Goal: Information Seeking & Learning: Learn about a topic

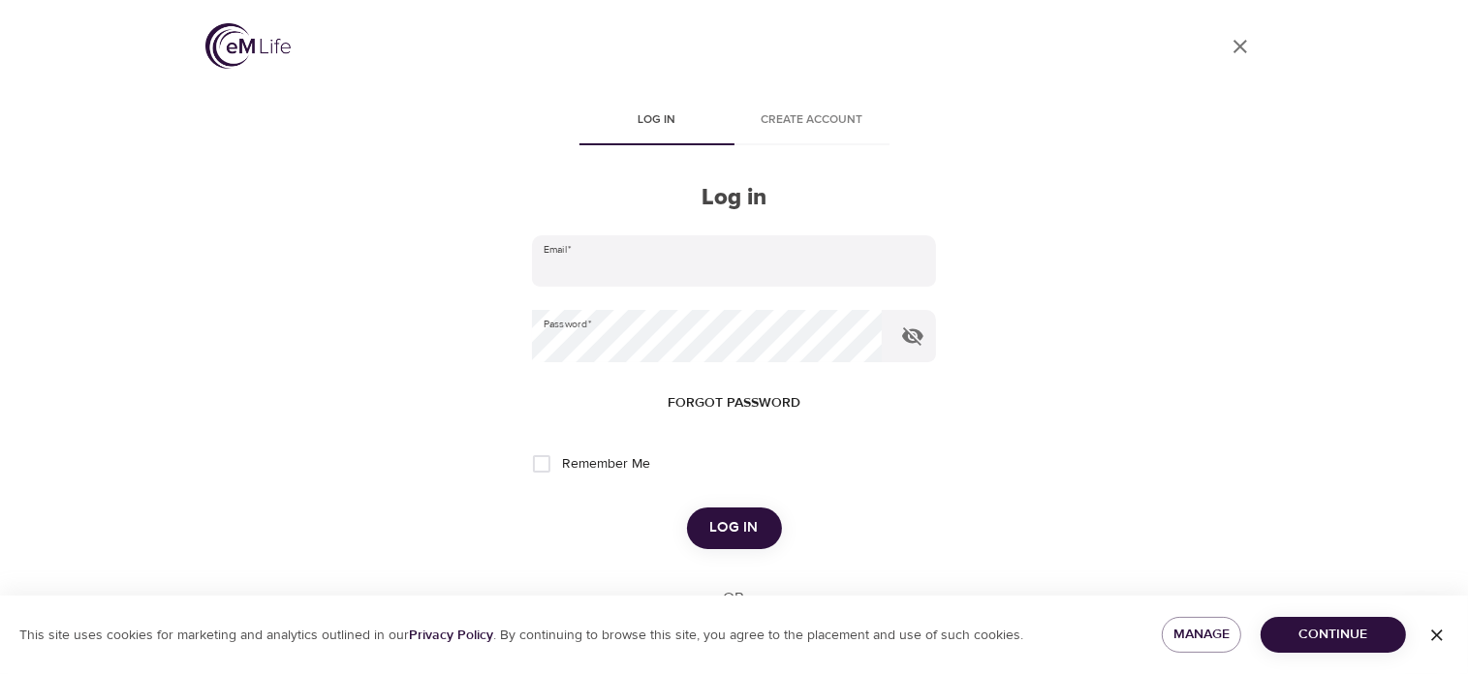
type input "[EMAIL_ADDRESS][DOMAIN_NAME]"
click at [732, 530] on span "Log in" at bounding box center [734, 527] width 48 height 25
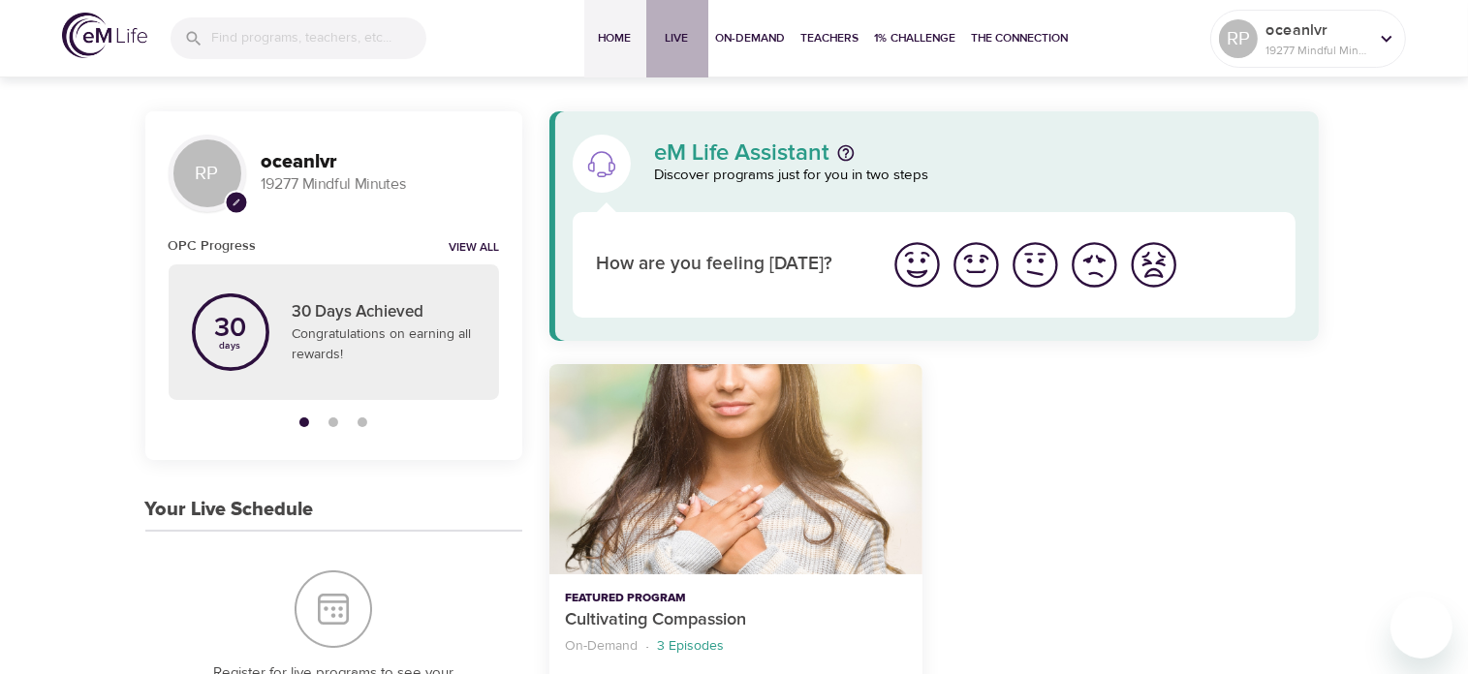
click at [674, 39] on span "Live" at bounding box center [677, 38] width 46 height 20
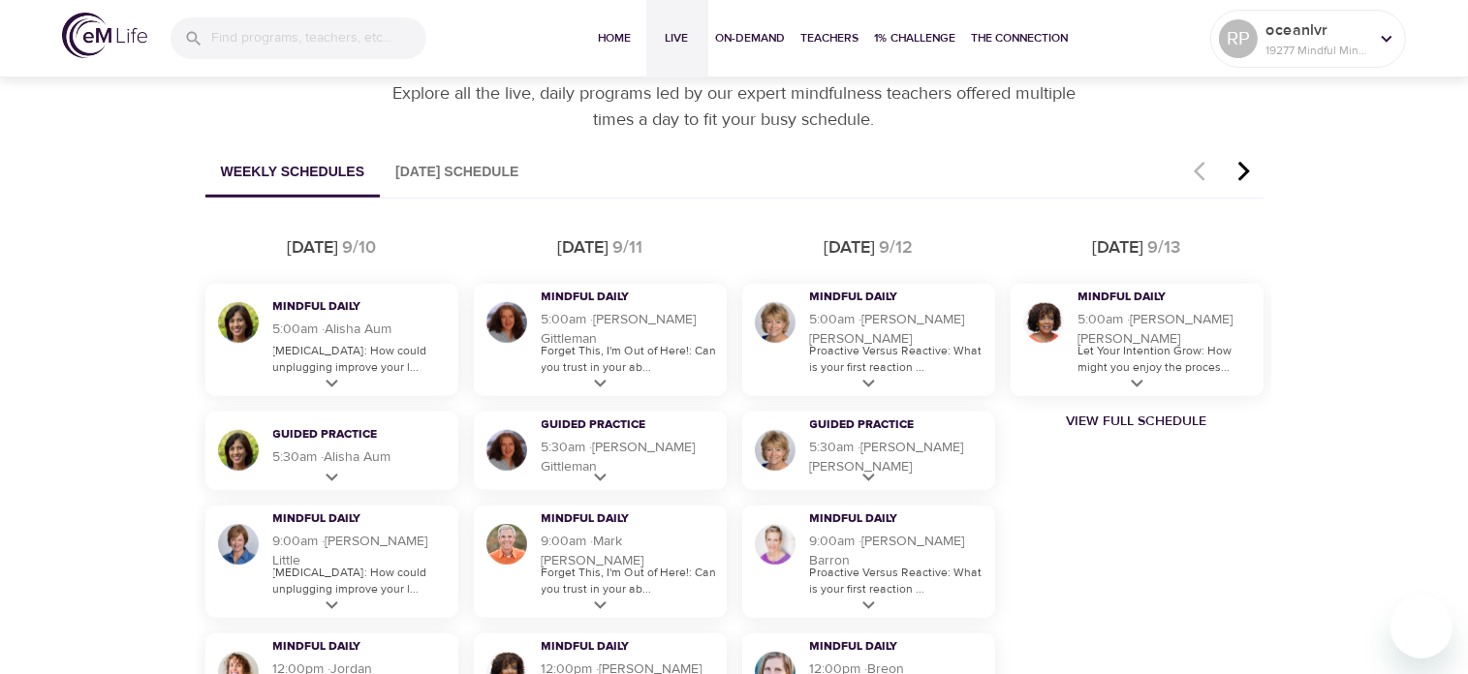
scroll to position [1097, 0]
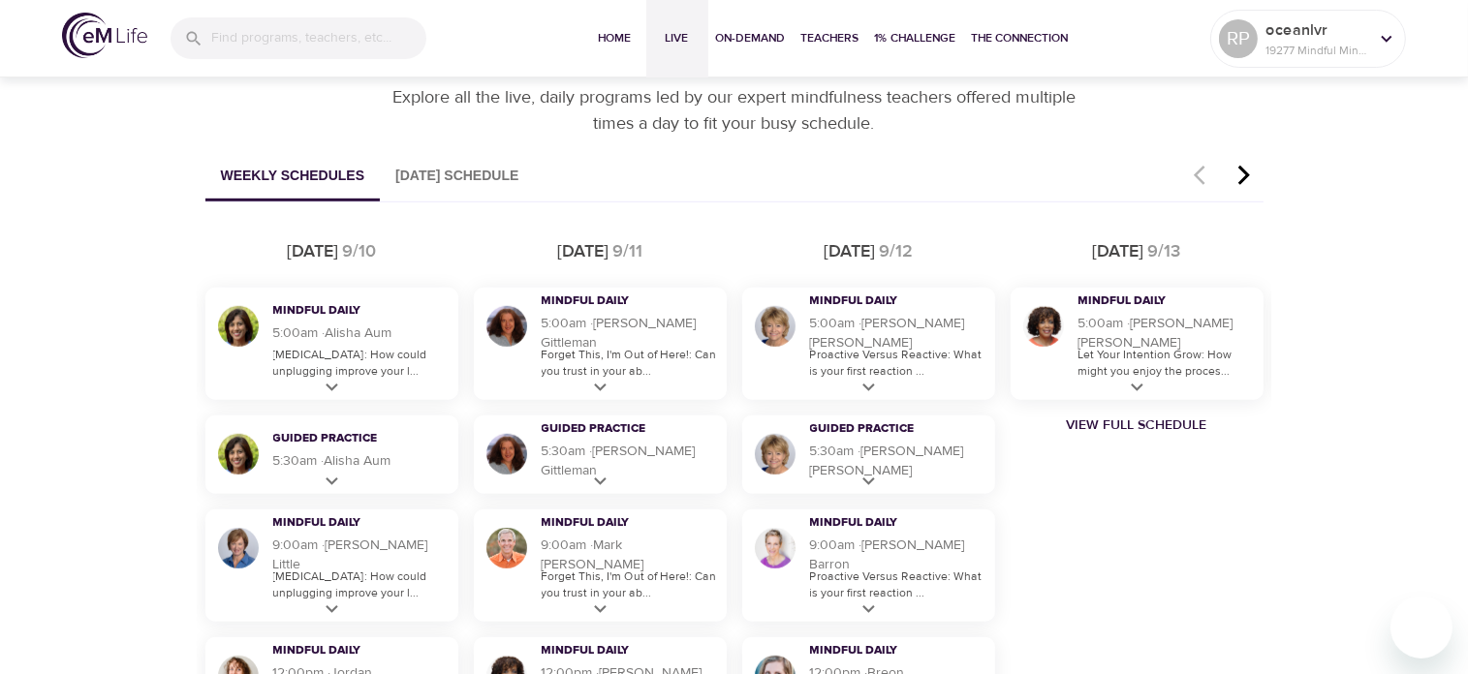
click at [1236, 175] on icon "button" at bounding box center [1243, 175] width 29 height 23
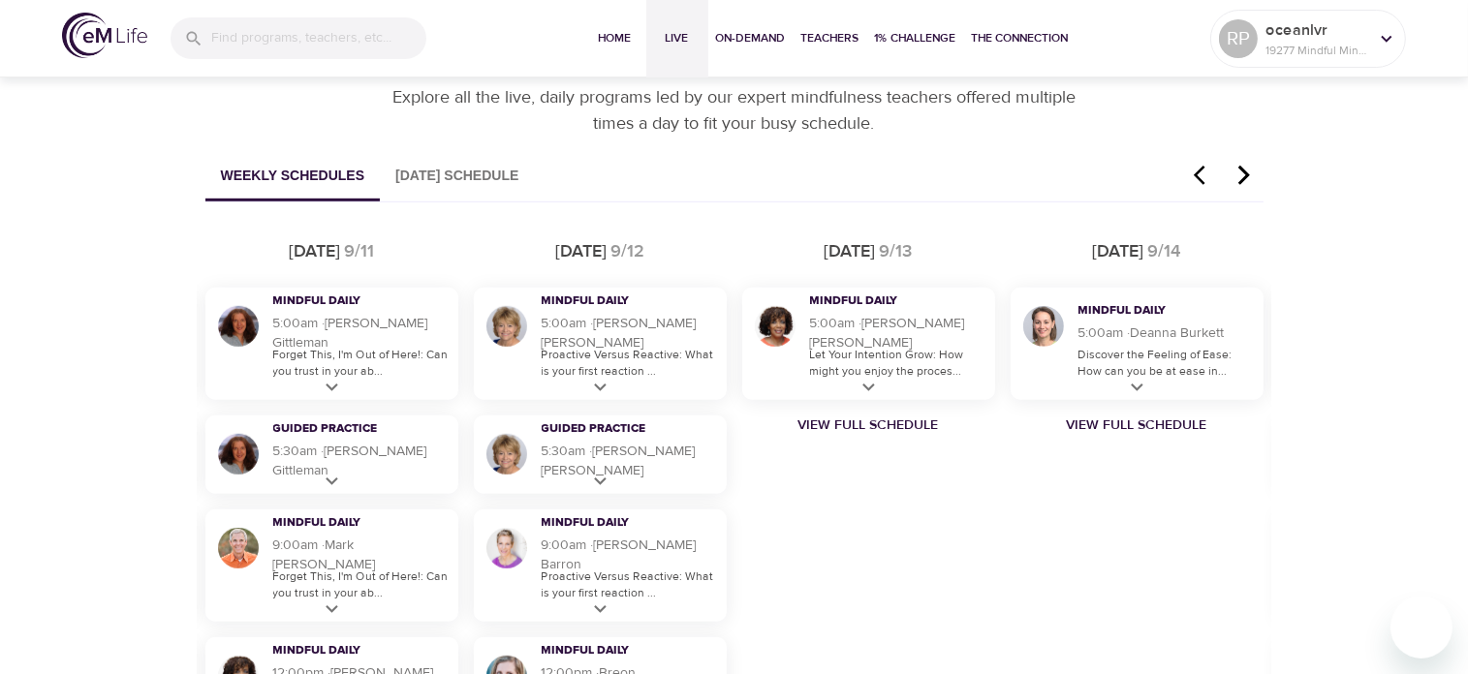
click at [1236, 175] on icon "button" at bounding box center [1243, 175] width 29 height 23
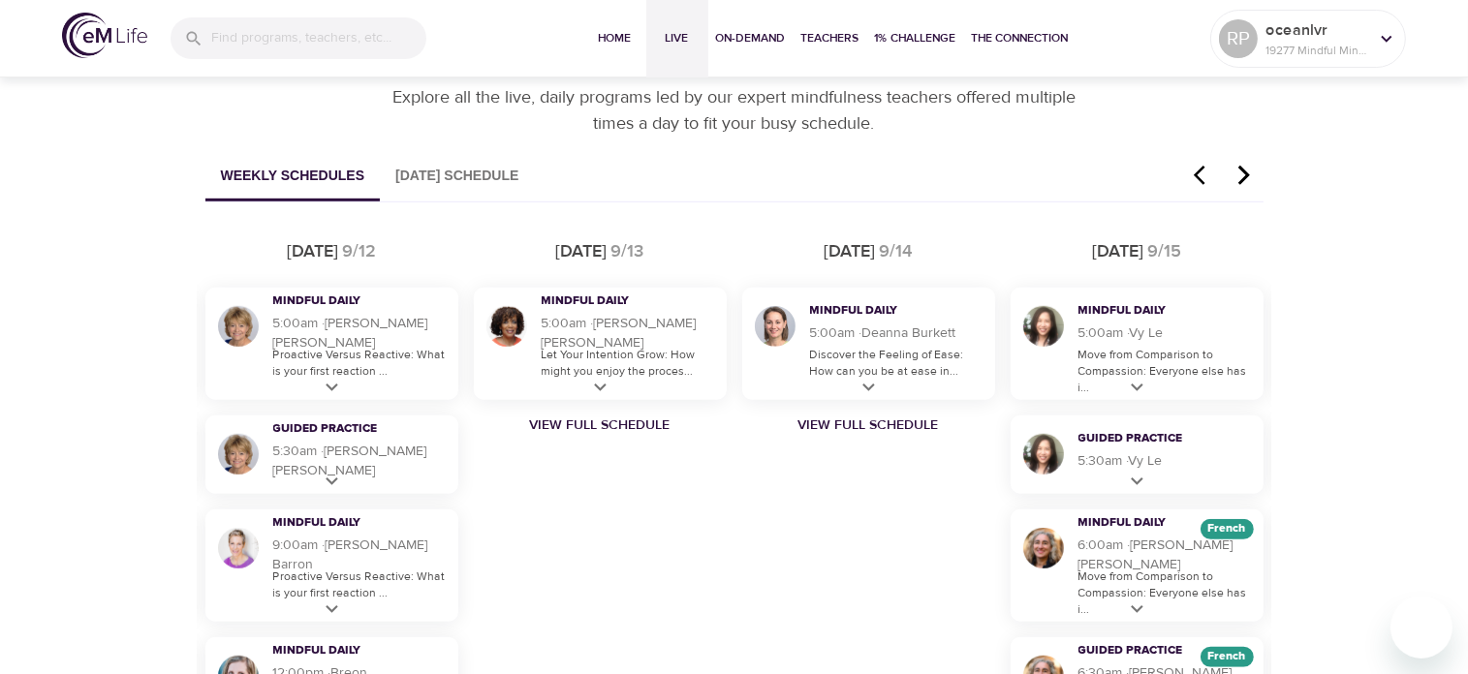
click at [1251, 173] on icon "button" at bounding box center [1243, 175] width 29 height 23
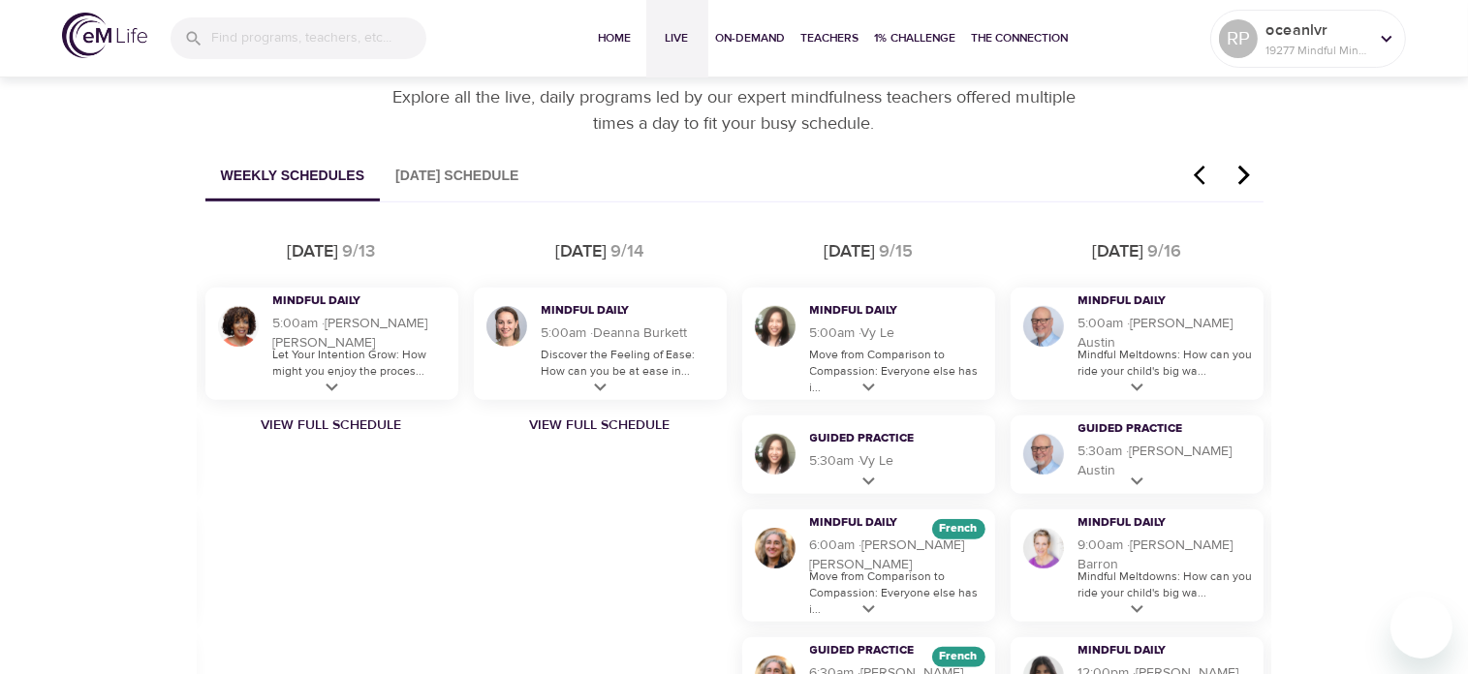
click at [1251, 173] on icon "button" at bounding box center [1243, 175] width 29 height 23
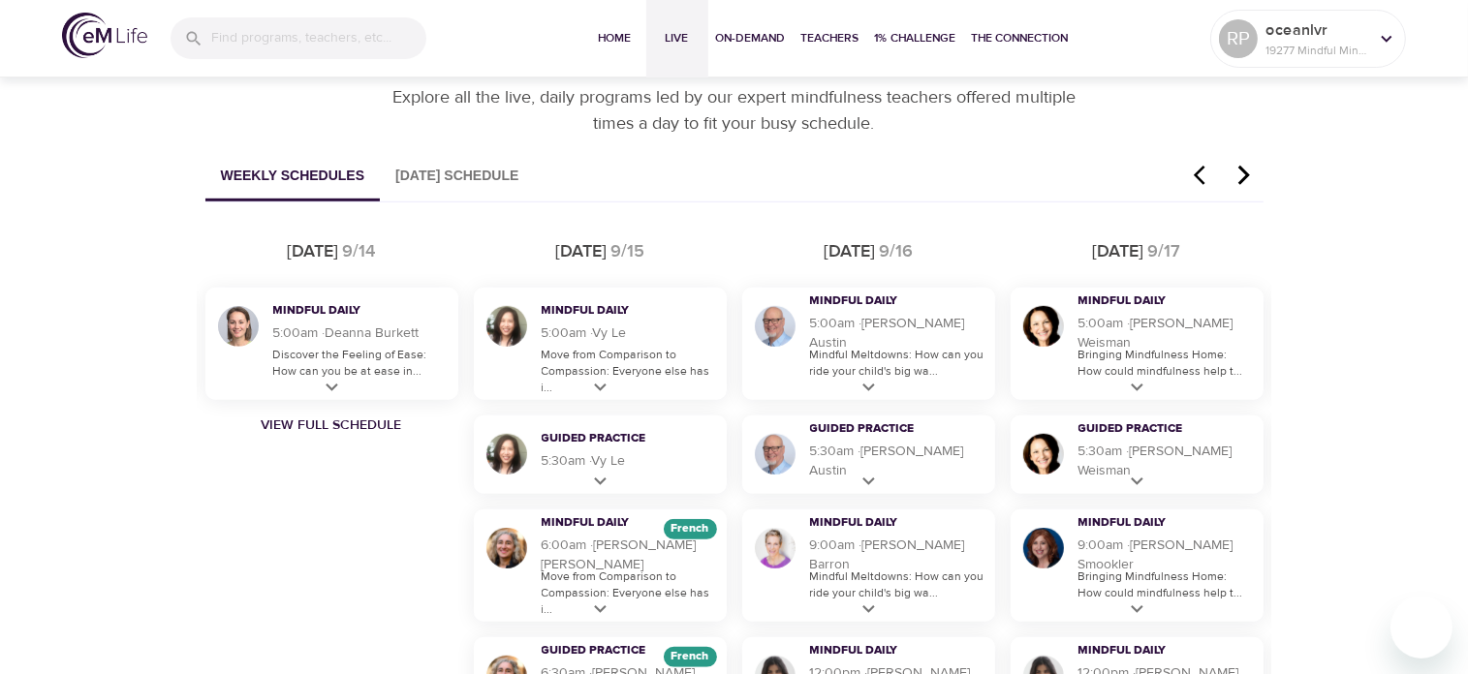
click at [1251, 173] on icon "button" at bounding box center [1243, 175] width 29 height 23
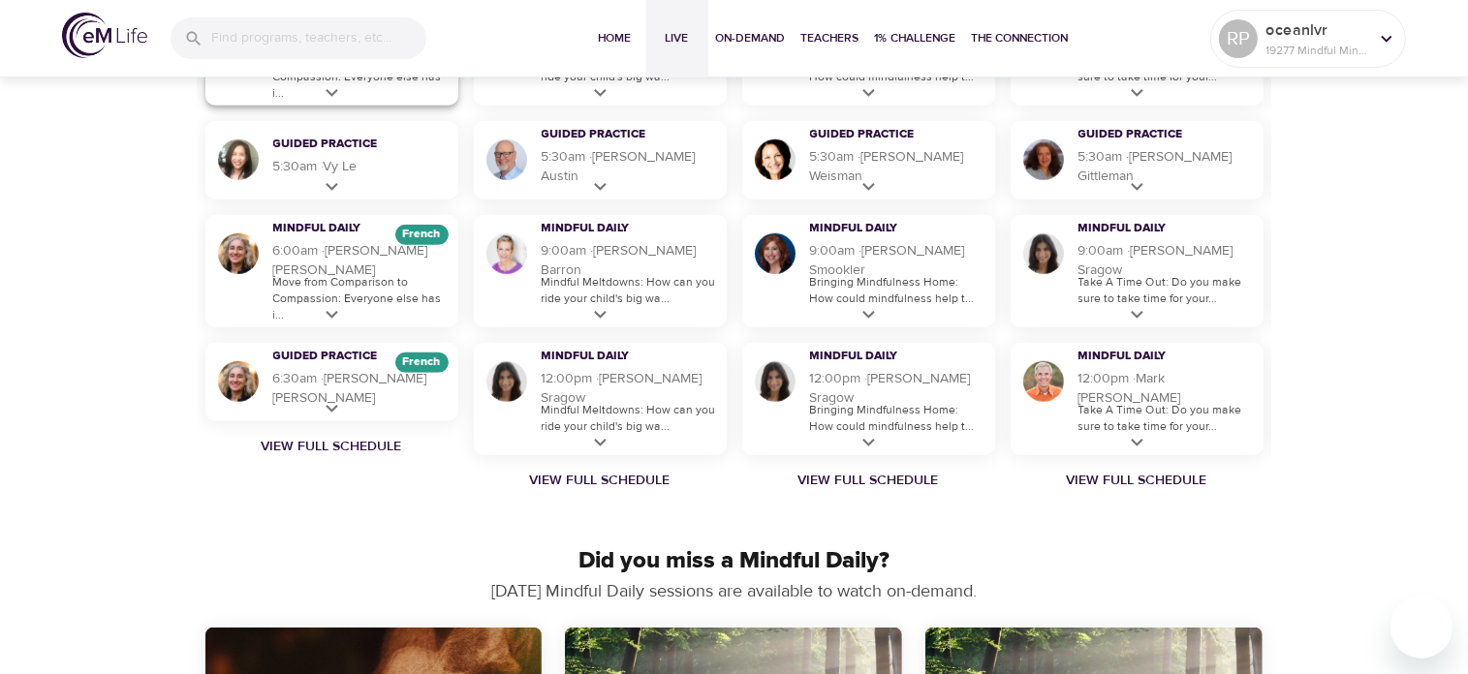
scroll to position [1391, 0]
click at [387, 442] on link "View Full Schedule" at bounding box center [332, 446] width 268 height 19
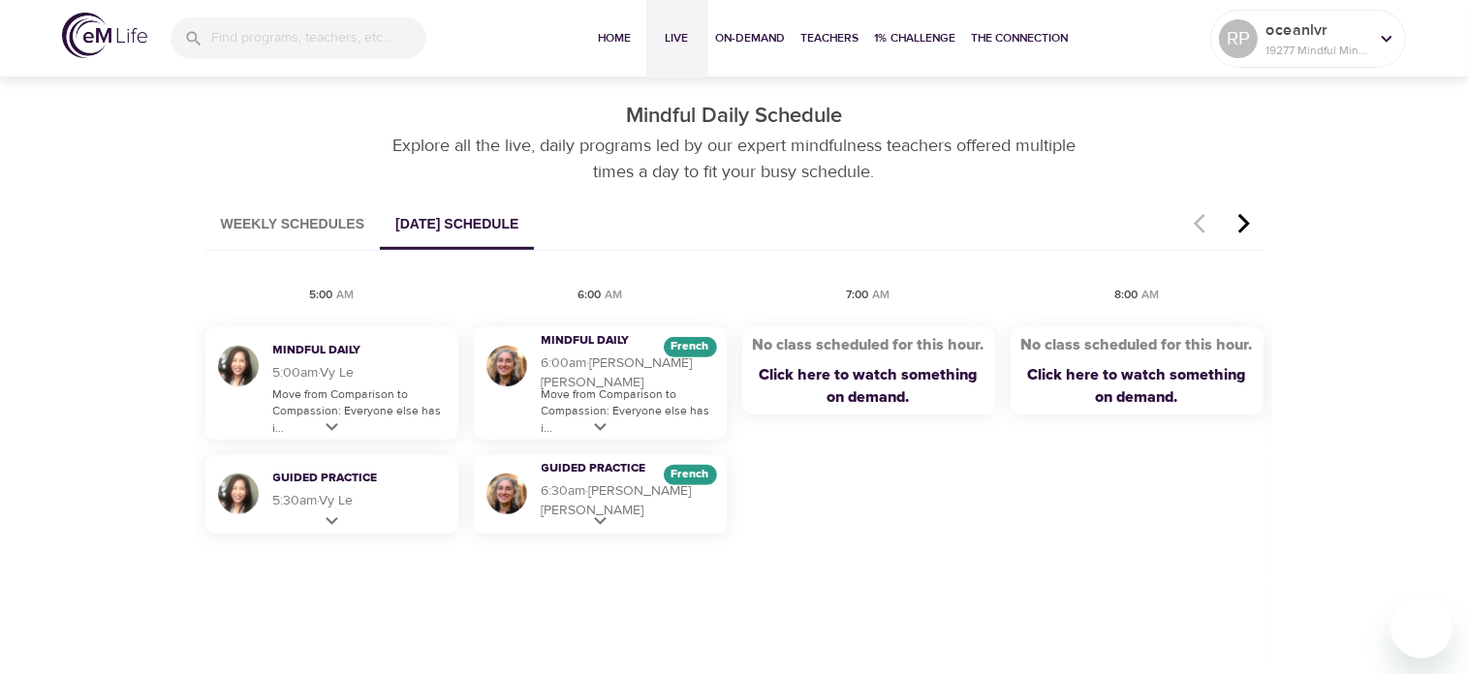
scroll to position [1046, 0]
click at [1245, 220] on icon "button" at bounding box center [1243, 225] width 29 height 23
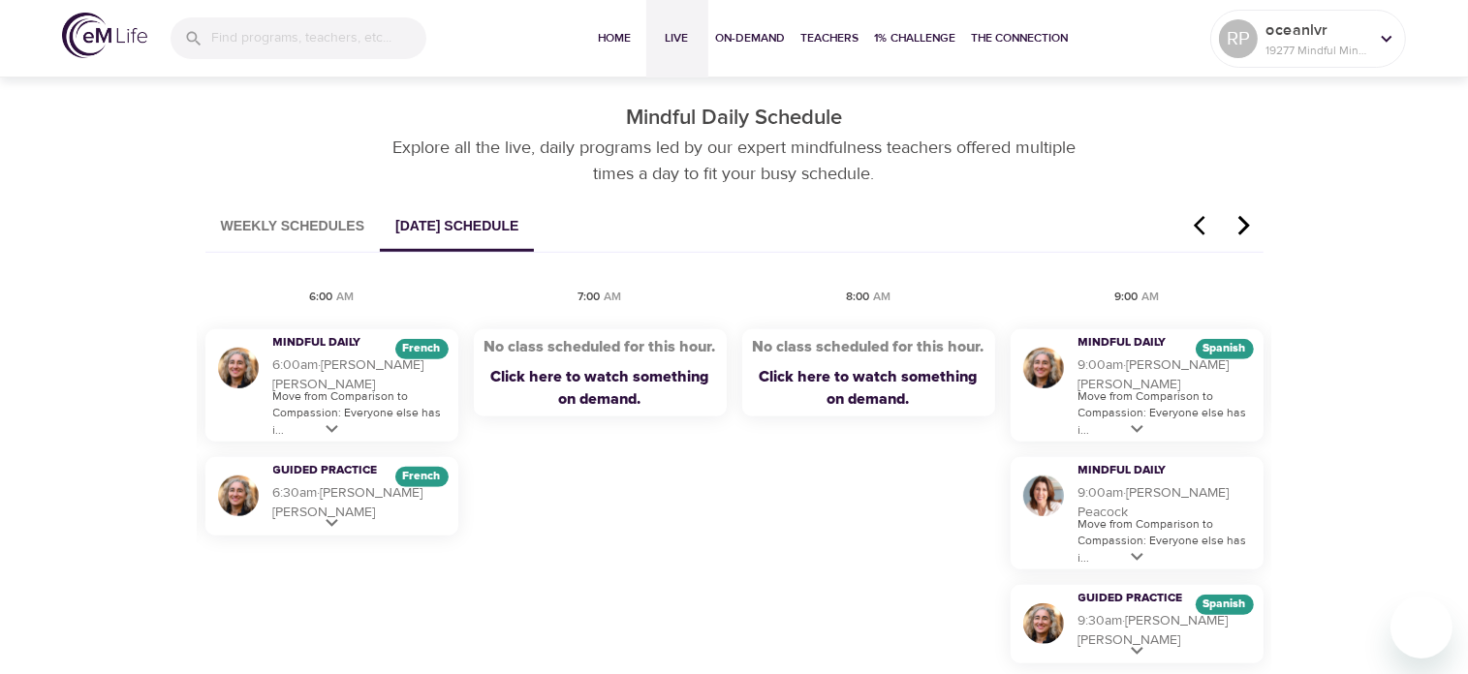
click at [1245, 220] on icon "button" at bounding box center [1243, 225] width 29 height 23
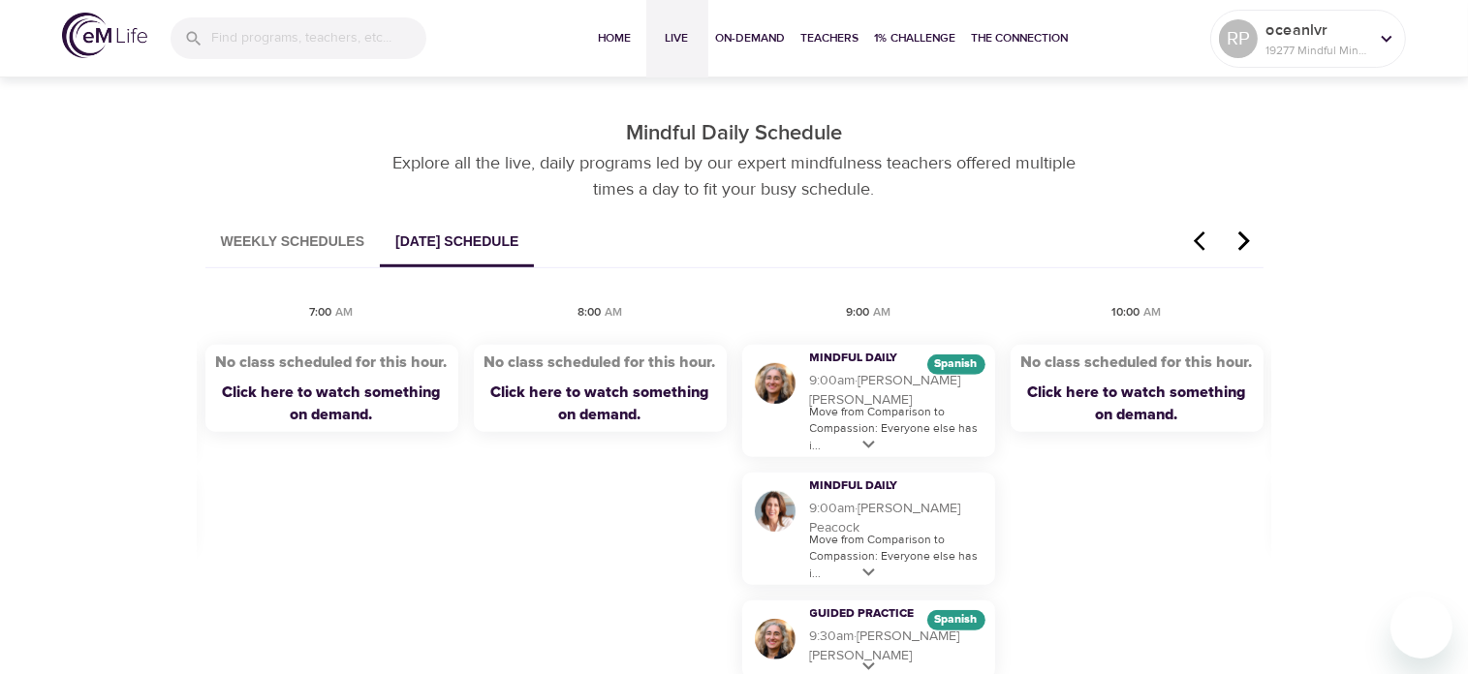
scroll to position [1029, 0]
click at [1238, 247] on icon "button" at bounding box center [1243, 243] width 29 height 23
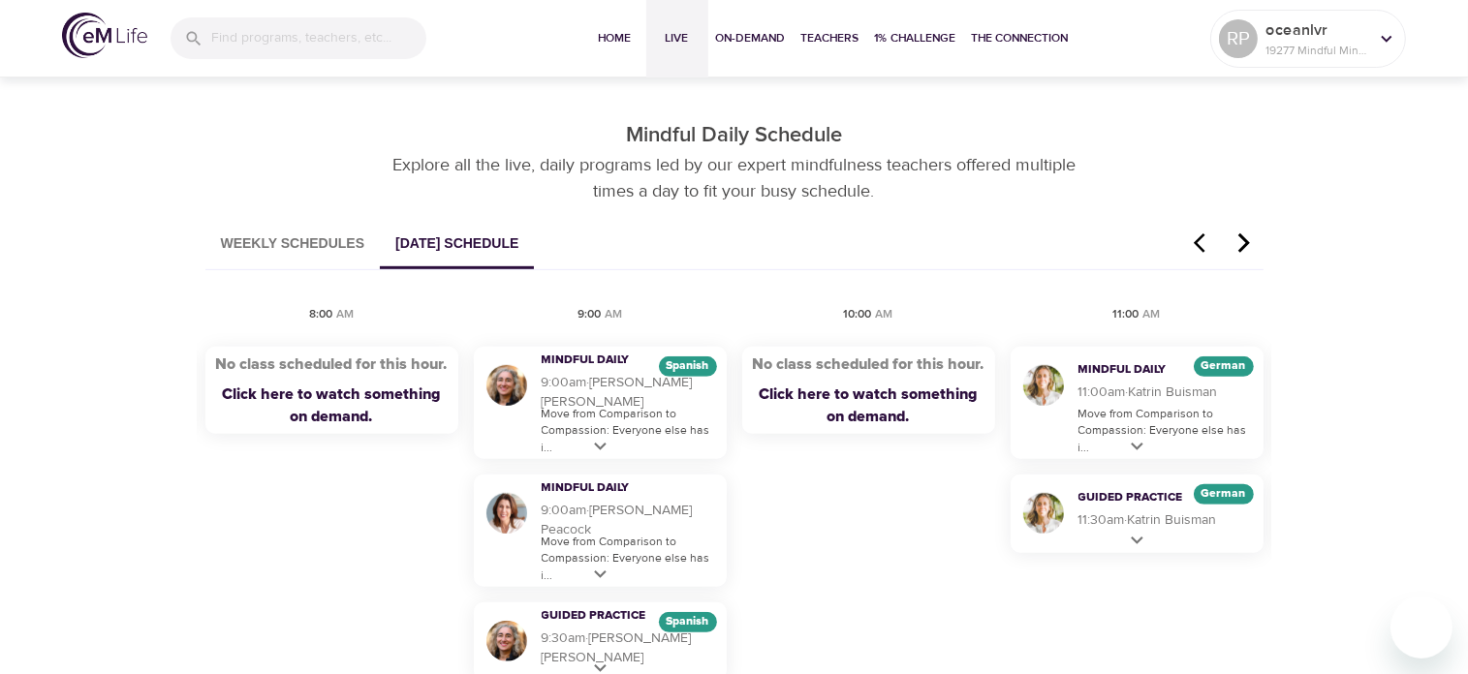
click at [1238, 247] on icon "button" at bounding box center [1243, 243] width 29 height 23
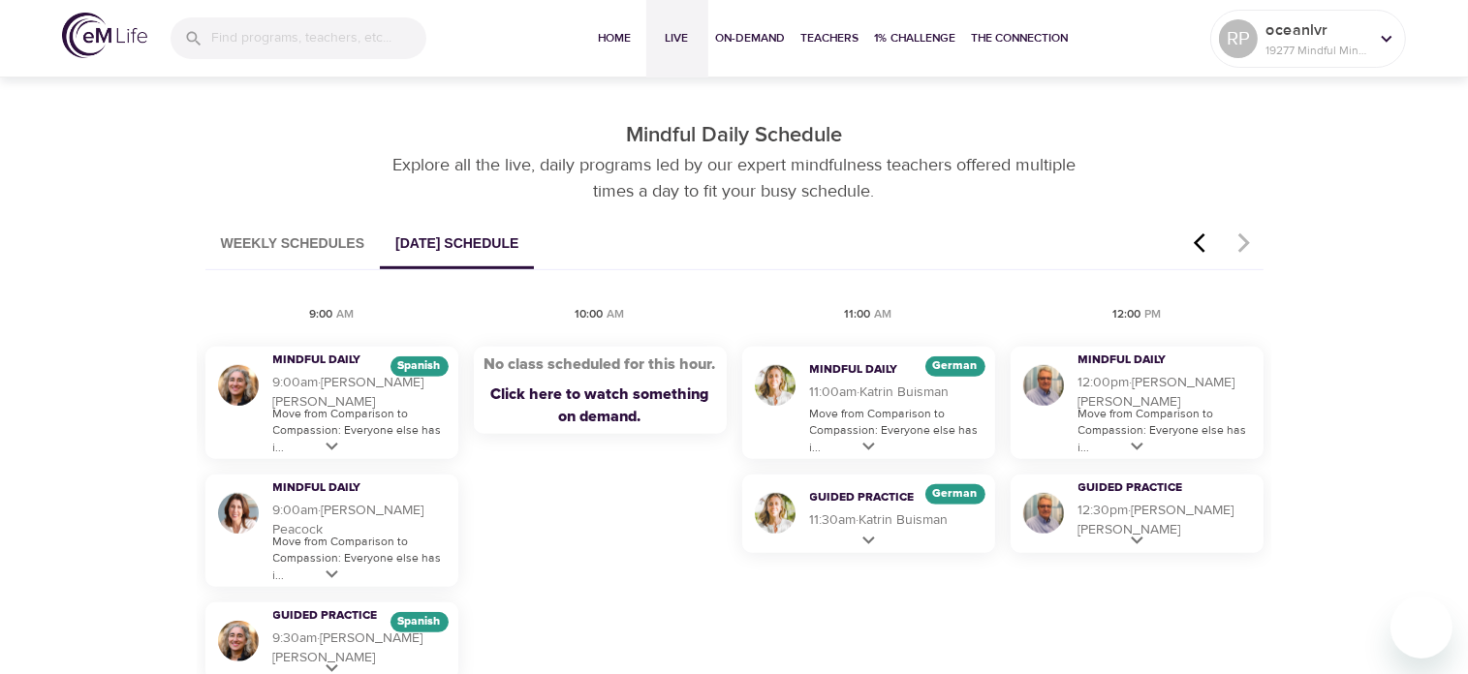
click at [322, 232] on button "Weekly Schedules" at bounding box center [292, 244] width 175 height 49
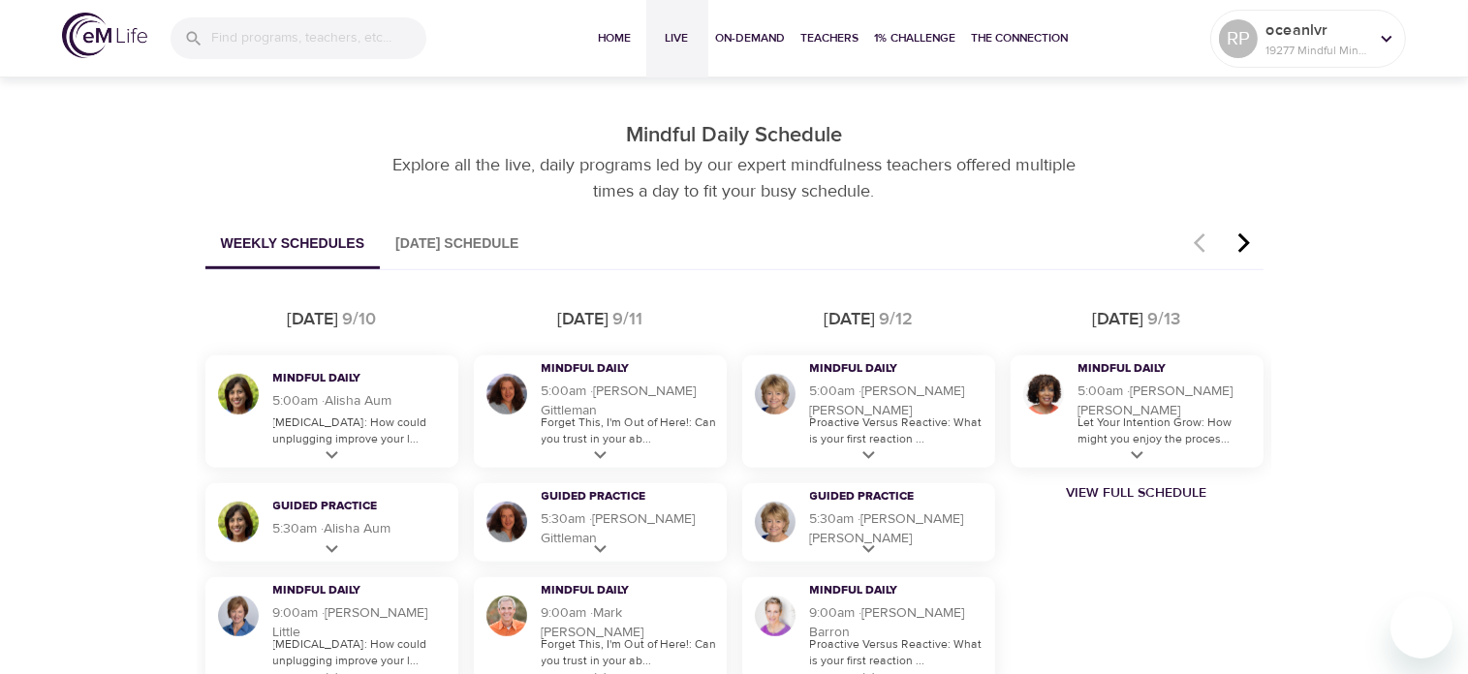
click at [322, 232] on button "Weekly Schedules" at bounding box center [292, 244] width 175 height 49
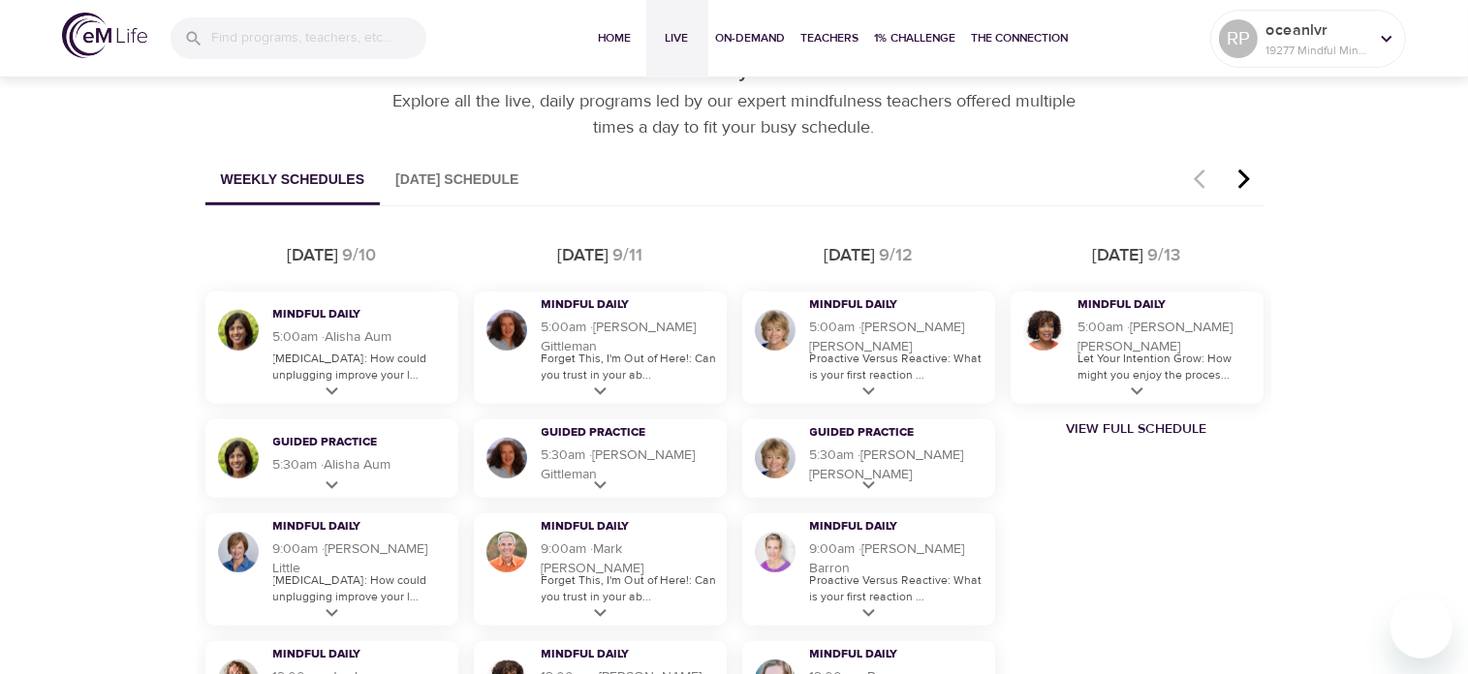
scroll to position [1092, 0]
click at [229, 173] on button "Weekly Schedules" at bounding box center [292, 181] width 175 height 49
click at [525, 170] on button "[DATE] Schedule" at bounding box center [457, 181] width 154 height 49
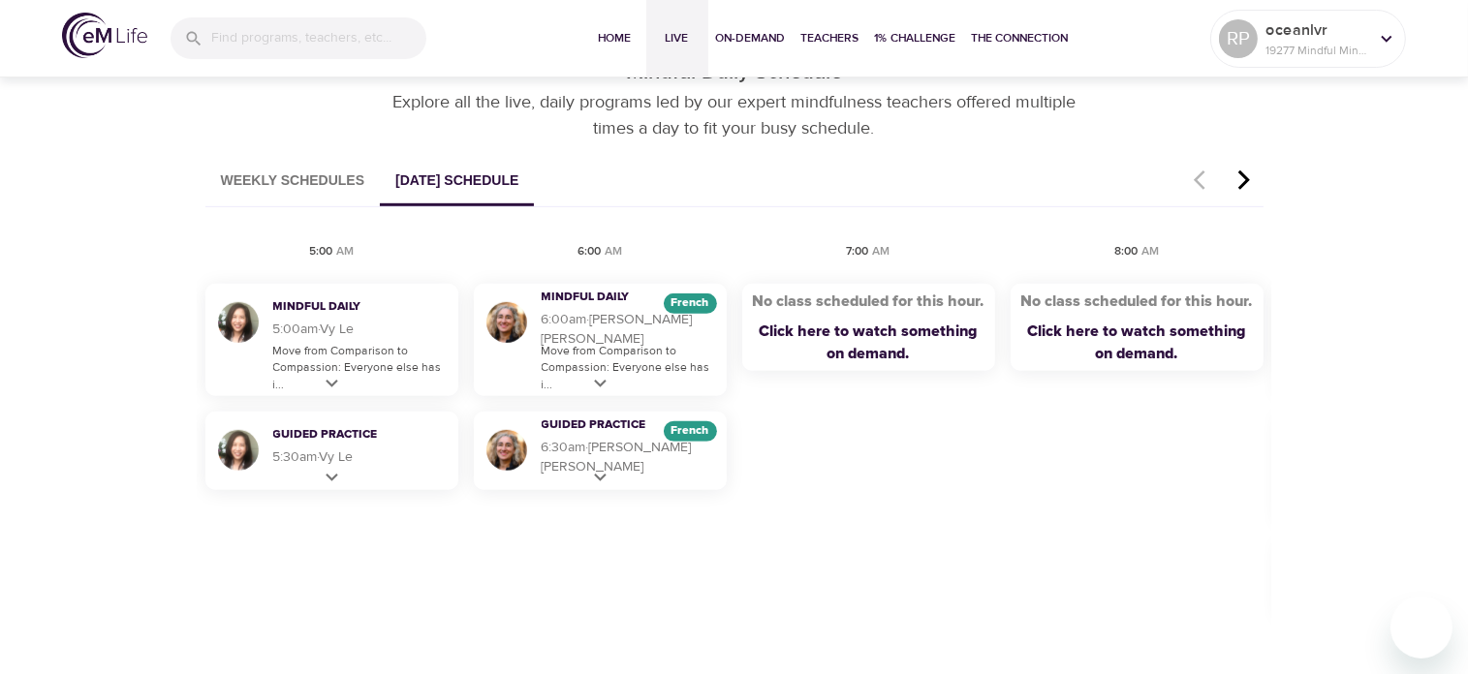
click at [298, 184] on button "Weekly Schedules" at bounding box center [292, 181] width 175 height 49
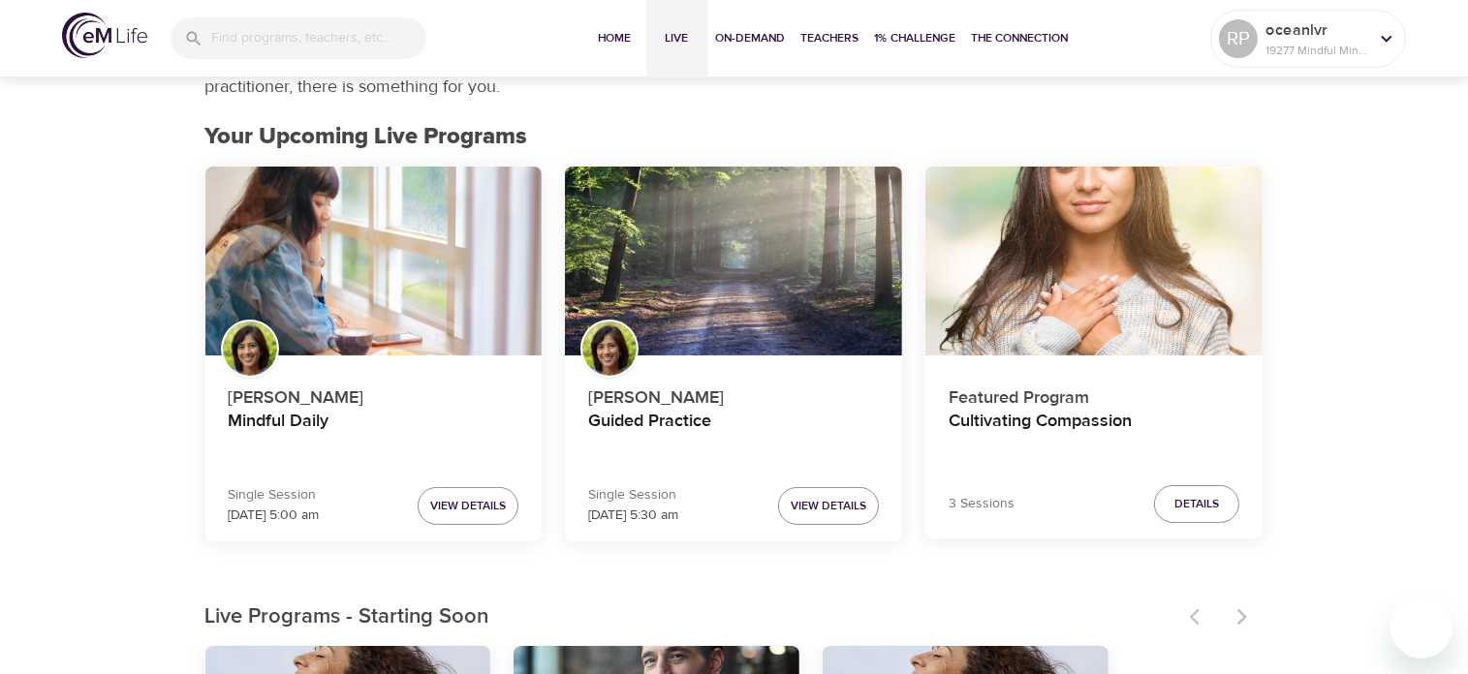
scroll to position [0, 0]
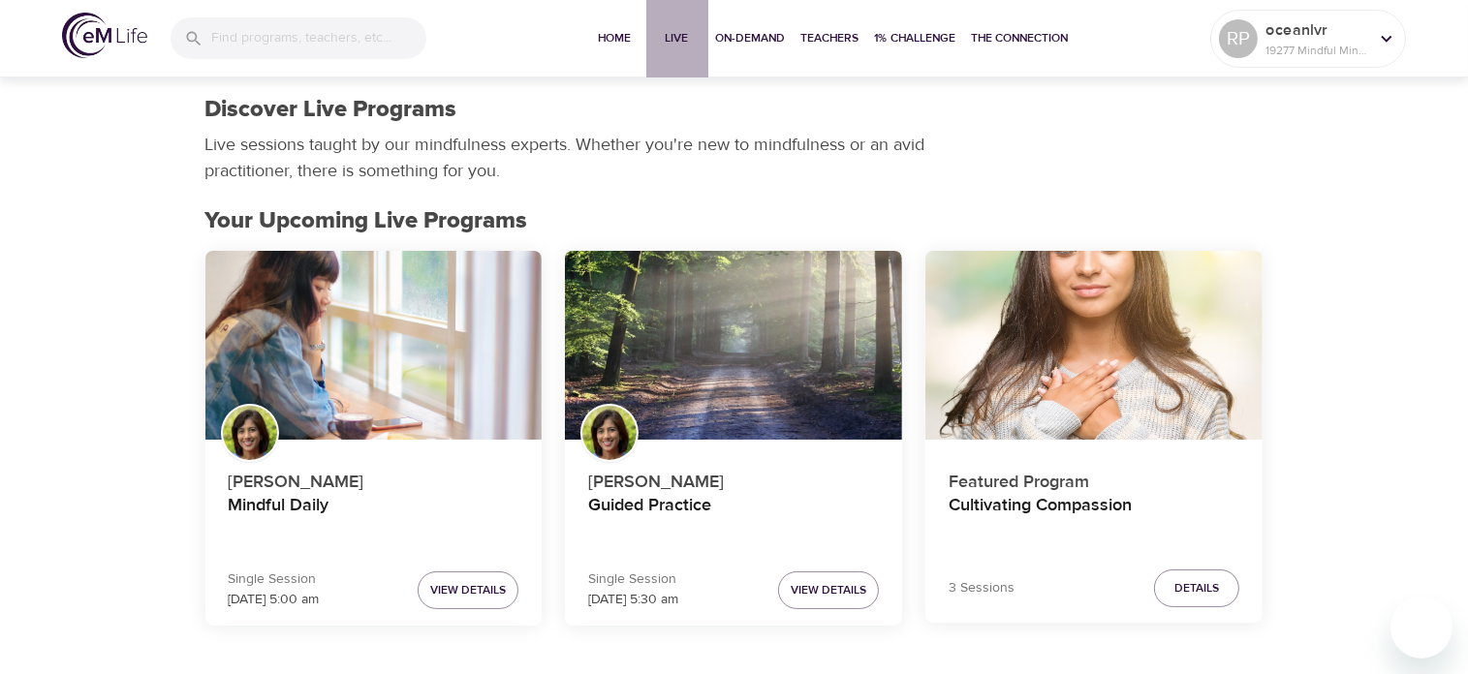
click at [677, 38] on span "Live" at bounding box center [677, 38] width 46 height 20
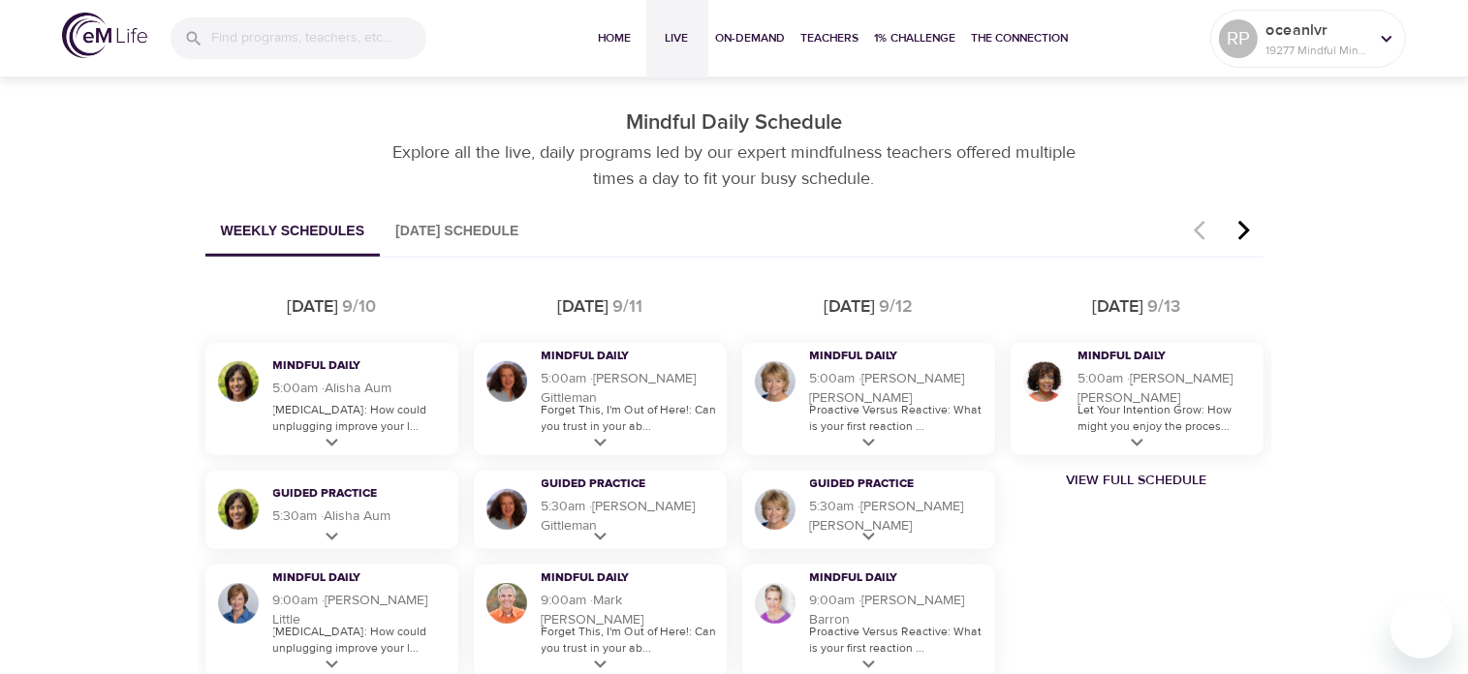
scroll to position [1044, 0]
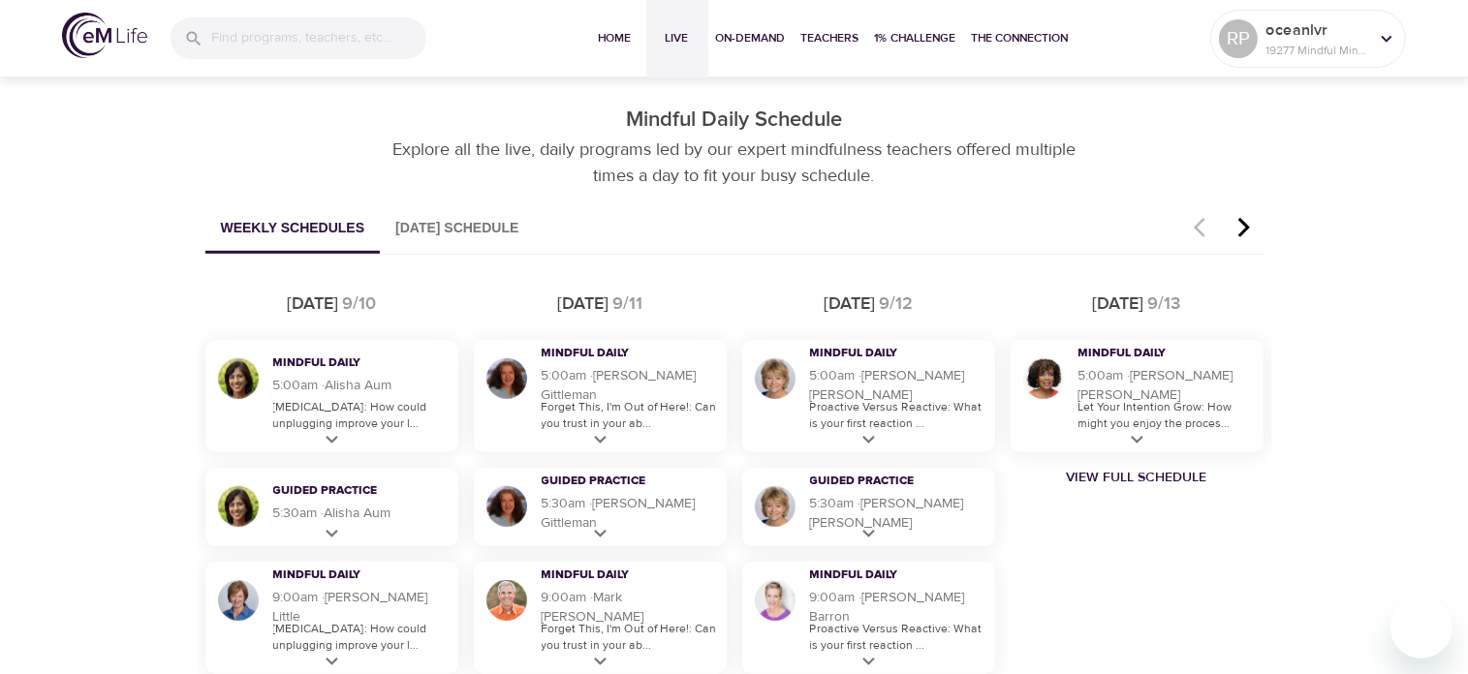
click at [1244, 222] on icon "button" at bounding box center [1243, 227] width 29 height 23
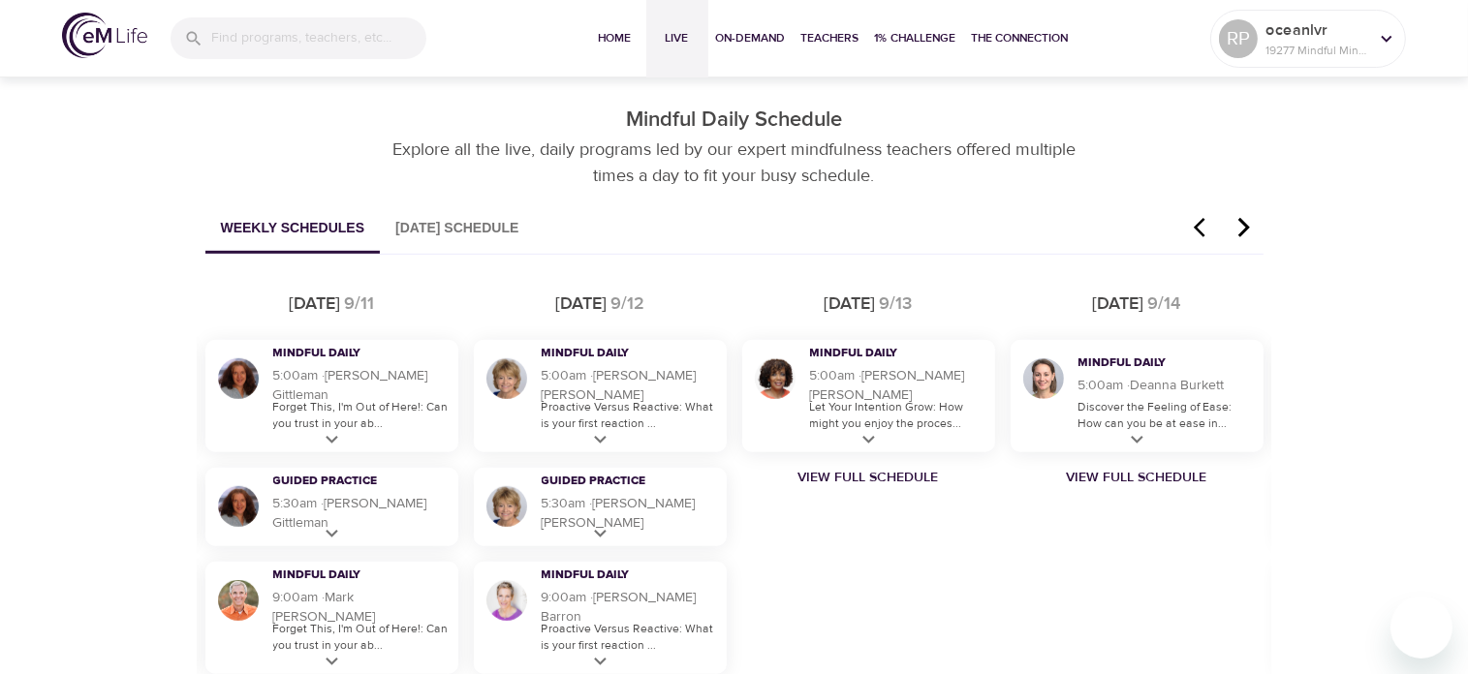
click at [1244, 222] on icon "button" at bounding box center [1243, 227] width 29 height 23
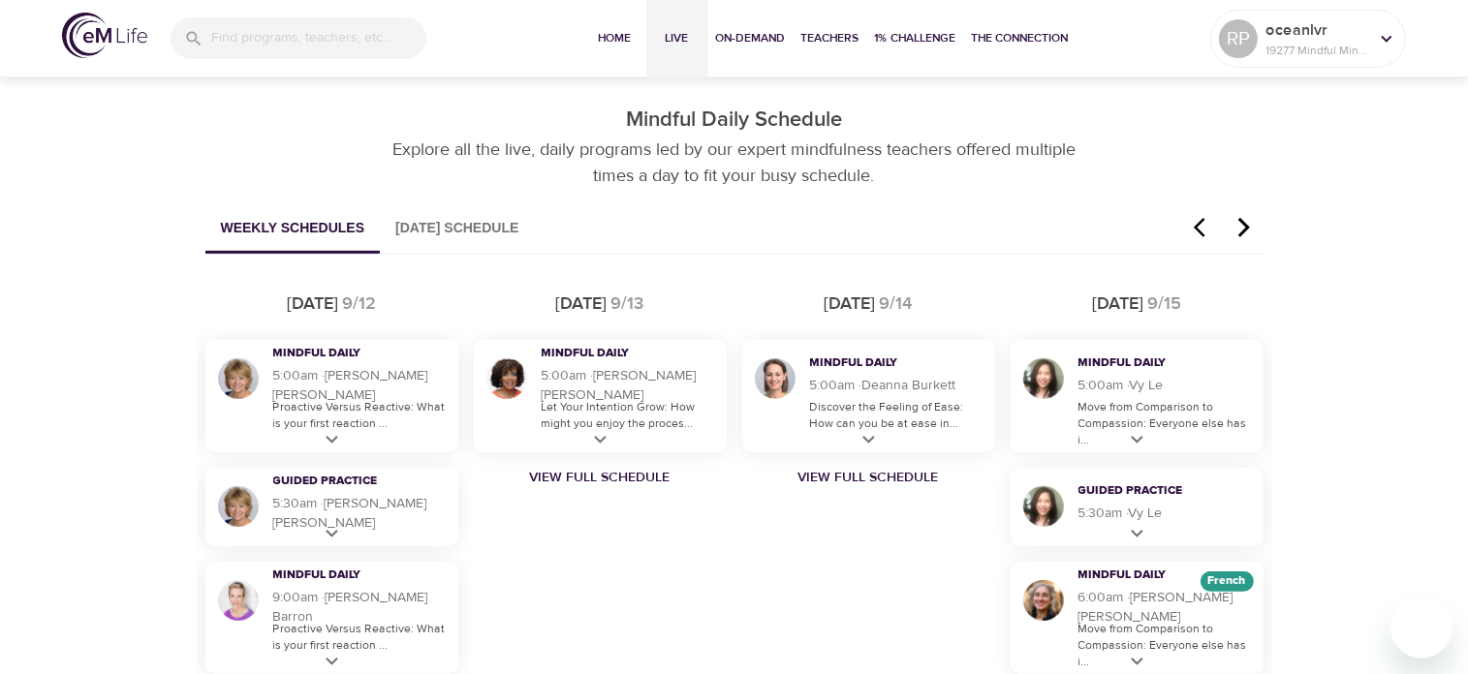
click at [1244, 222] on icon "button" at bounding box center [1243, 227] width 29 height 23
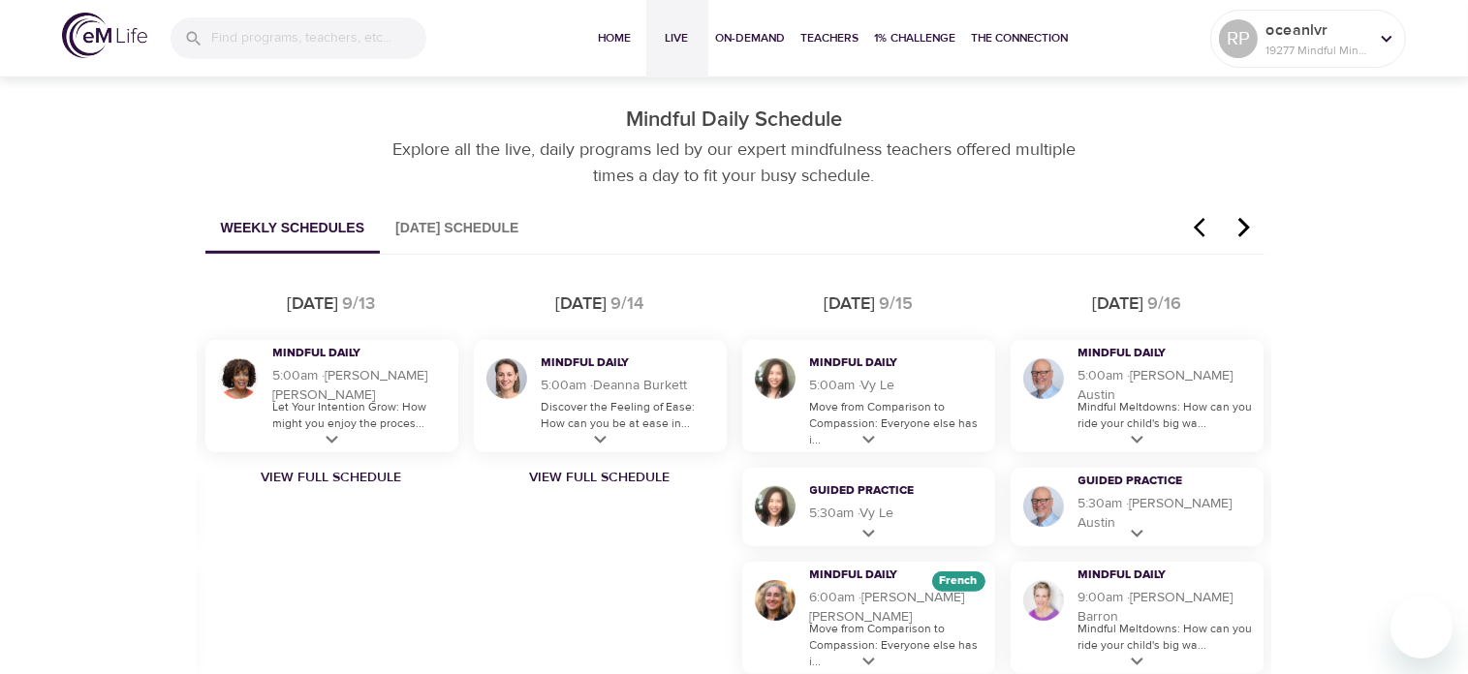
click at [1244, 222] on icon "button" at bounding box center [1243, 227] width 29 height 23
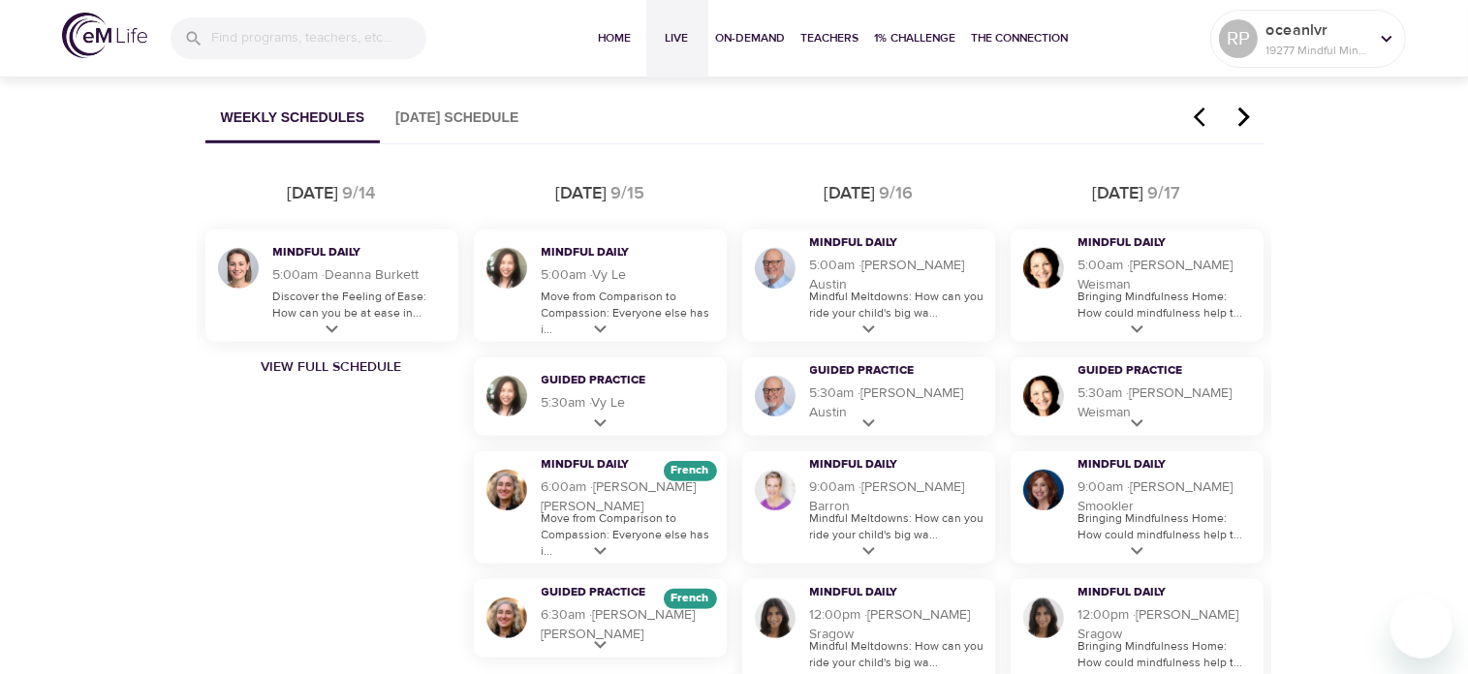
scroll to position [1157, 0]
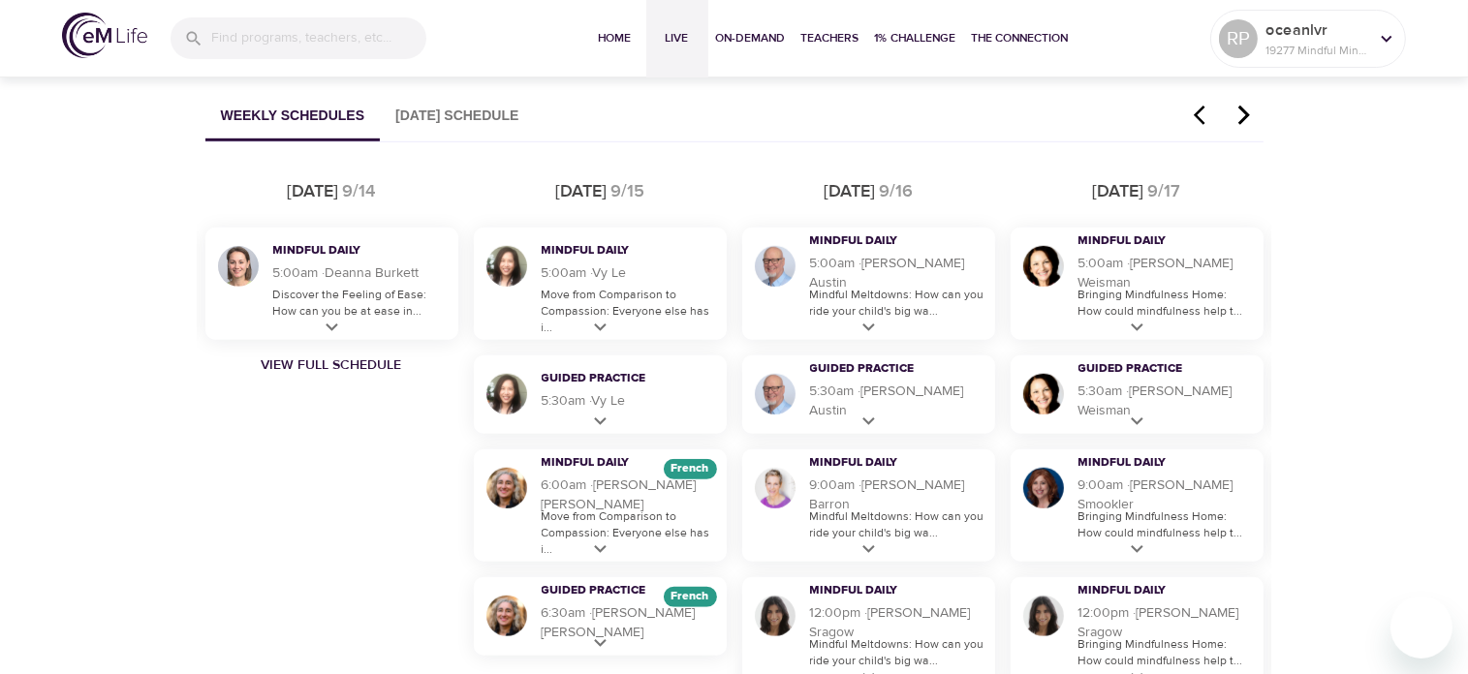
click at [1240, 111] on icon "button" at bounding box center [1243, 115] width 29 height 23
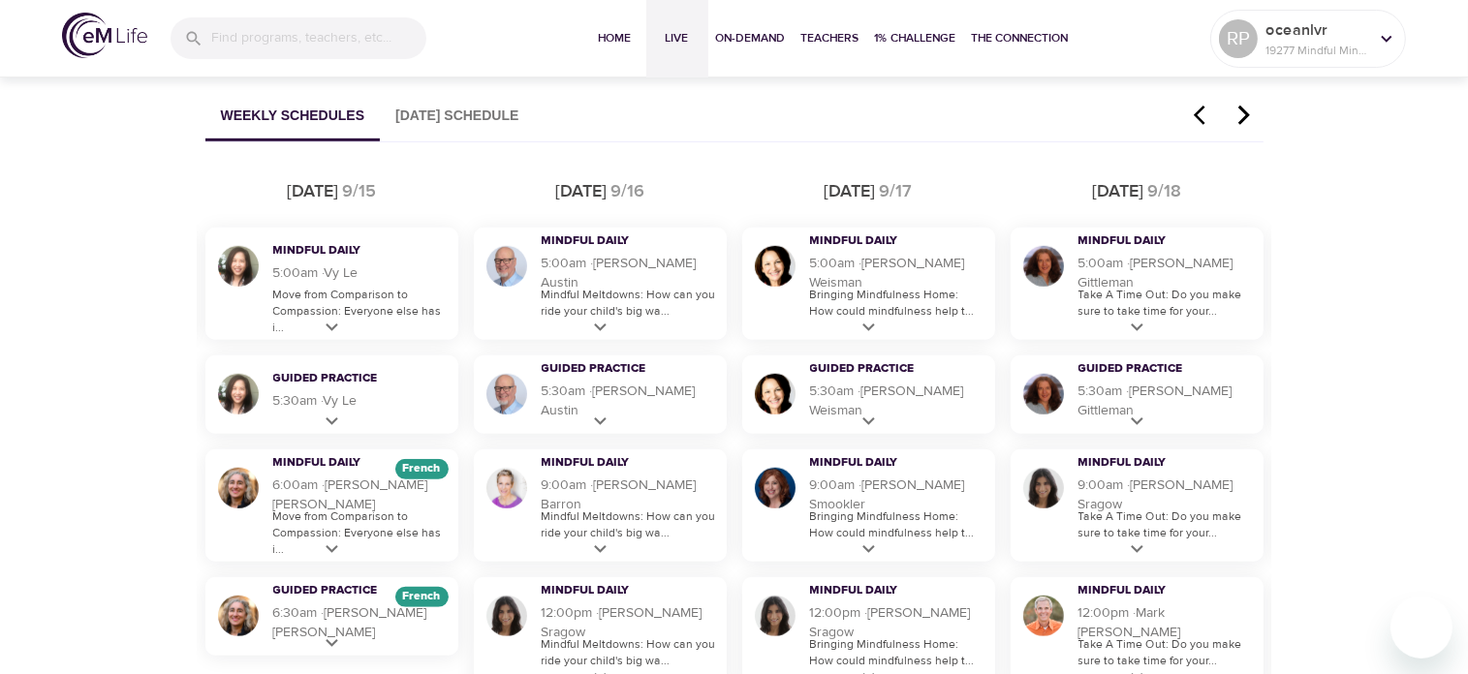
click at [1240, 111] on icon "button" at bounding box center [1243, 115] width 29 height 23
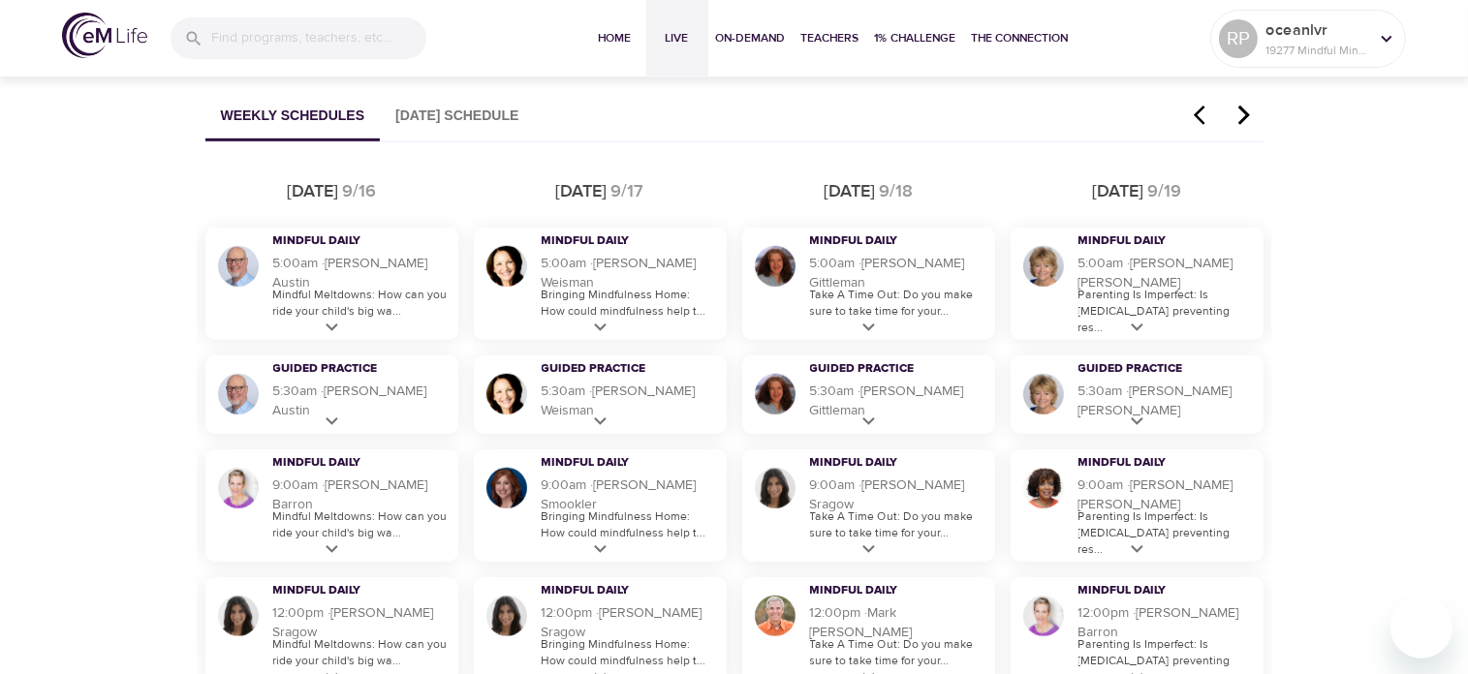
click at [1240, 111] on icon "button" at bounding box center [1243, 115] width 29 height 23
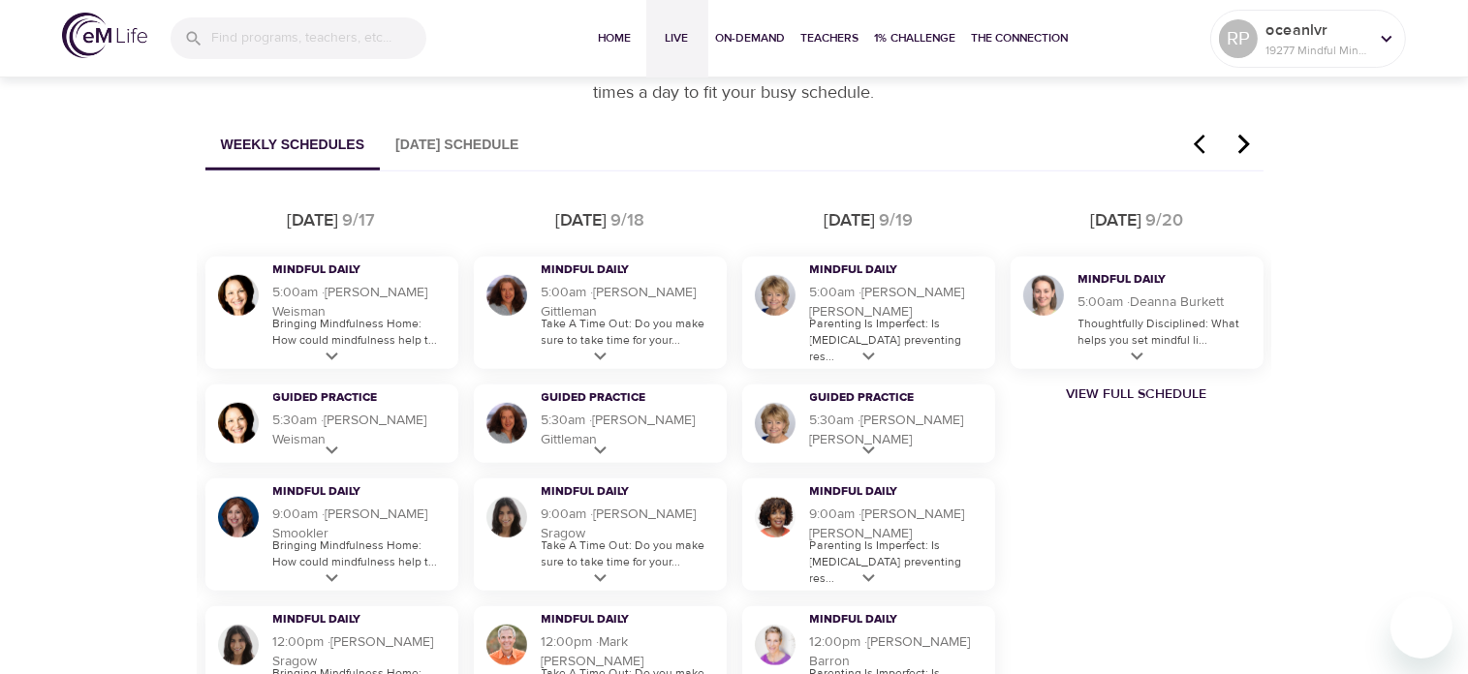
scroll to position [1124, 0]
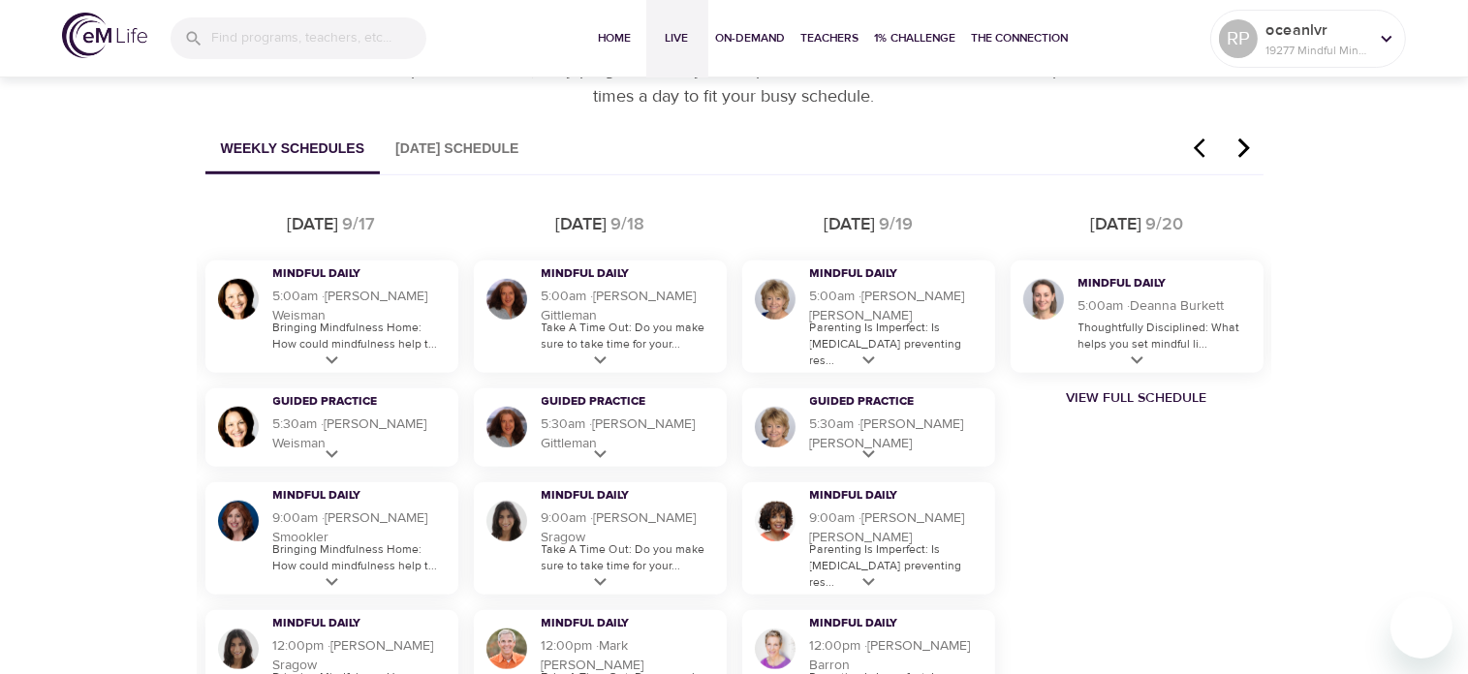
click at [1193, 144] on icon "button" at bounding box center [1205, 148] width 29 height 23
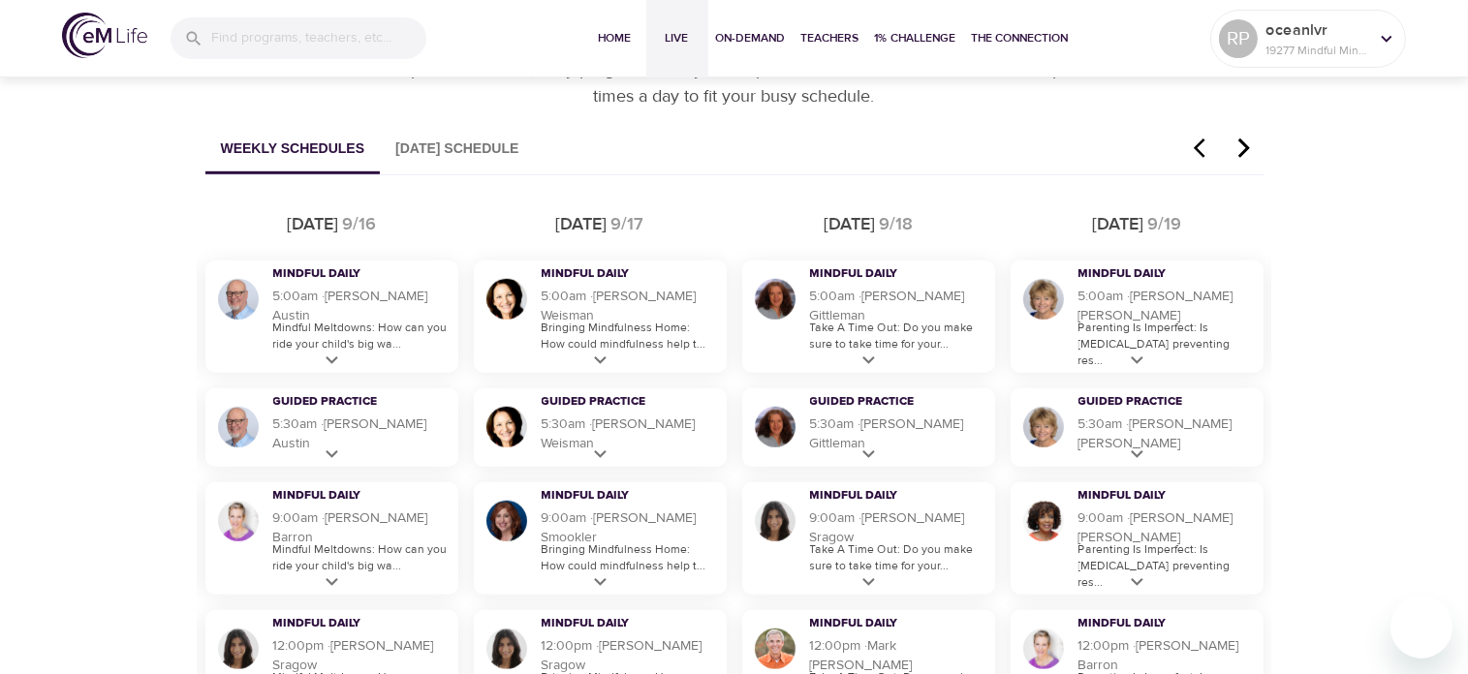
click at [1193, 144] on icon "button" at bounding box center [1205, 148] width 29 height 23
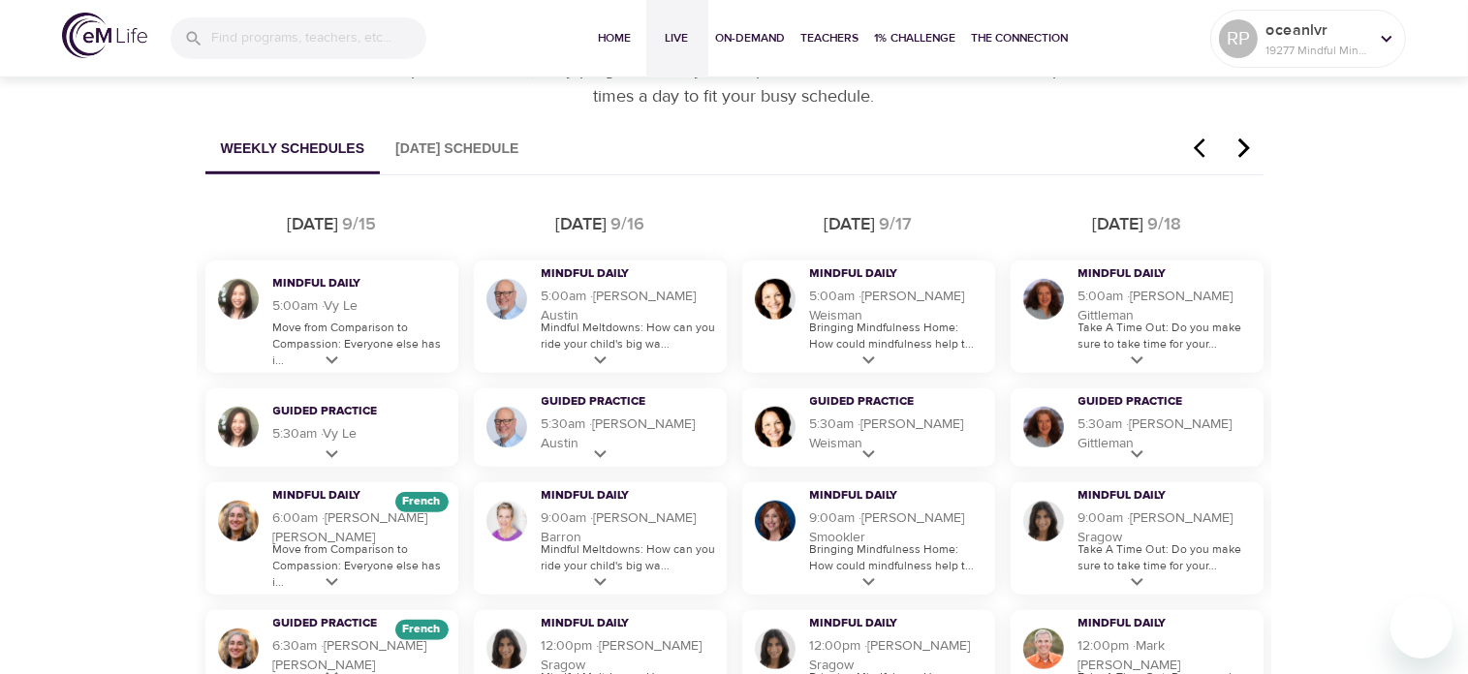
click at [1193, 144] on icon "button" at bounding box center [1205, 148] width 29 height 23
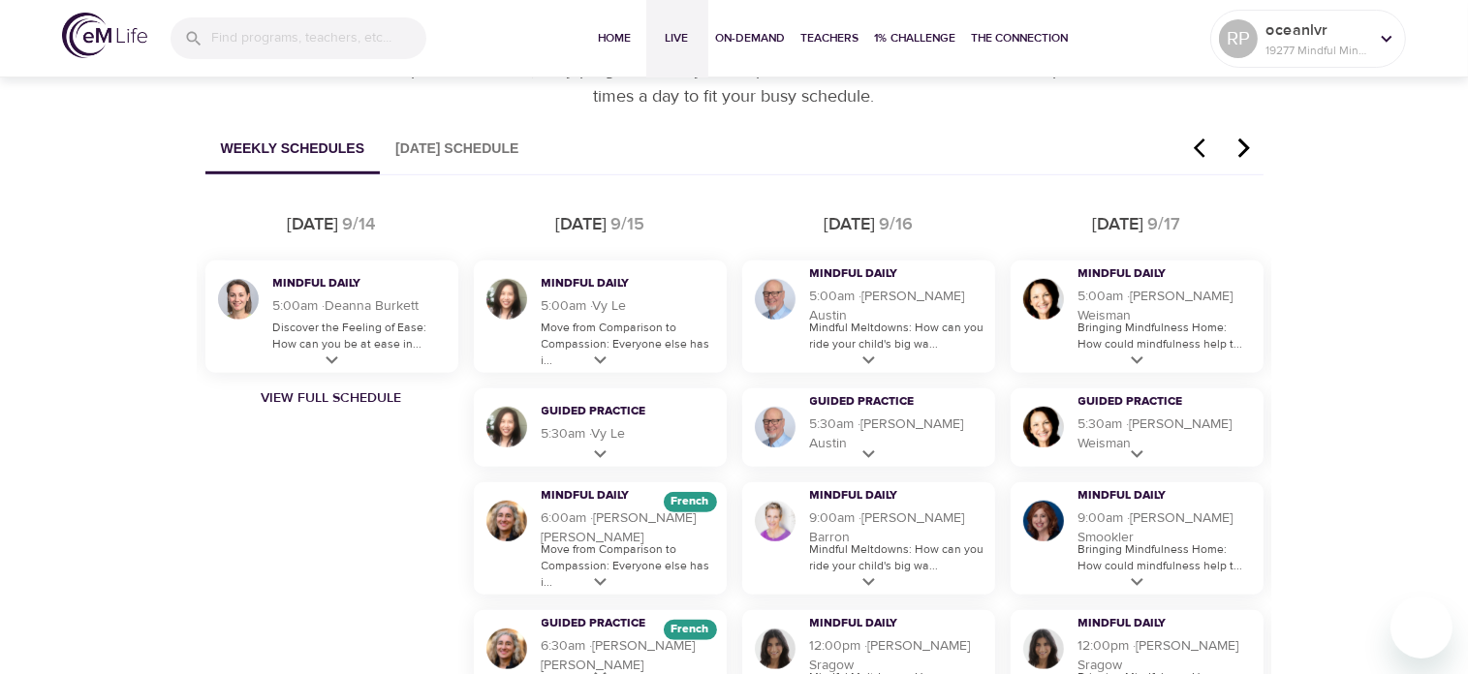
click at [1193, 144] on icon "button" at bounding box center [1205, 148] width 29 height 23
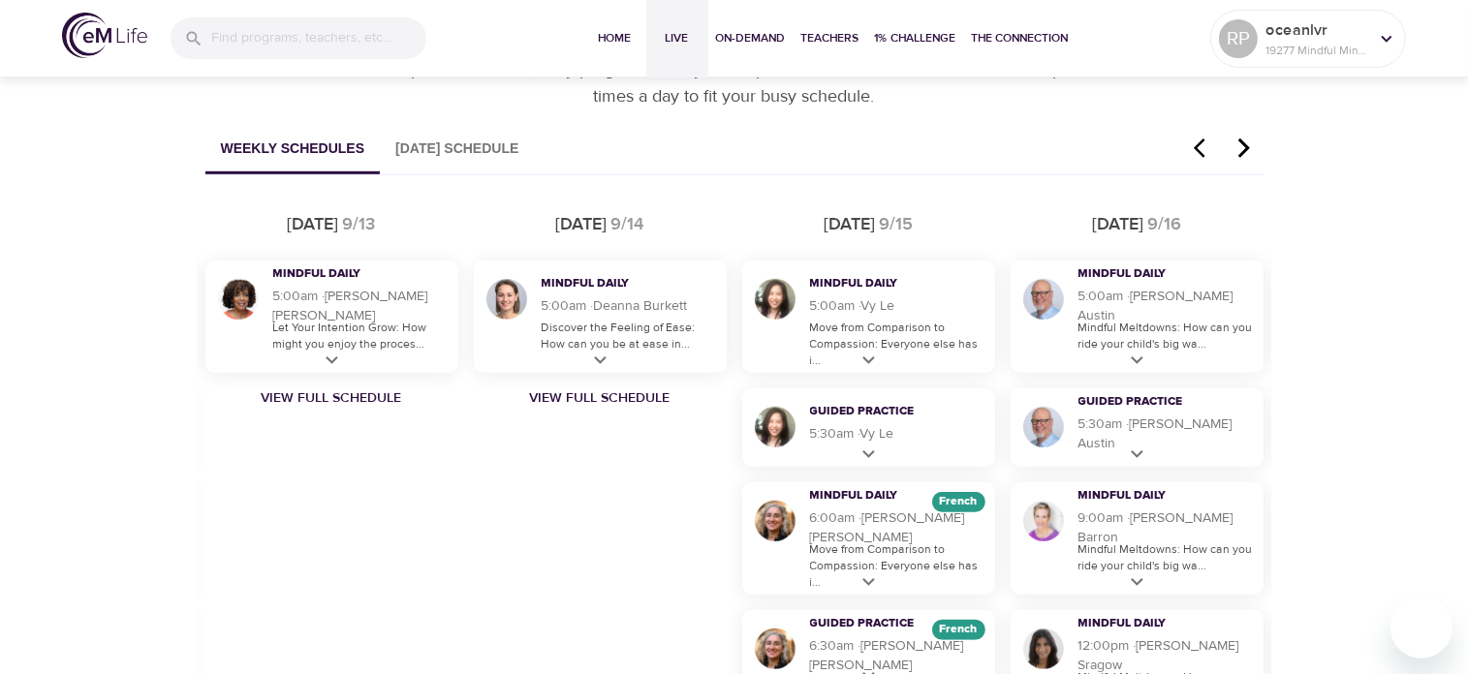
click at [1193, 144] on icon "button" at bounding box center [1205, 148] width 29 height 23
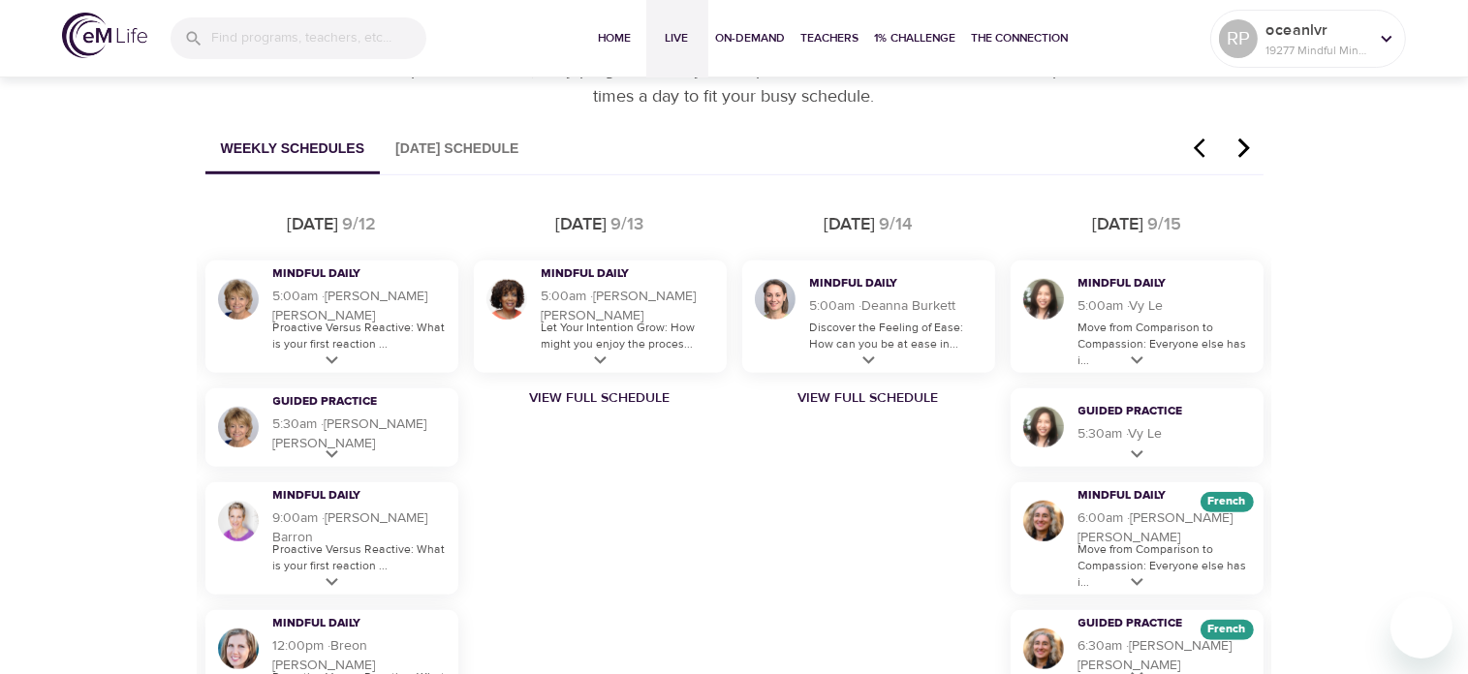
click at [1193, 144] on icon "button" at bounding box center [1205, 148] width 29 height 23
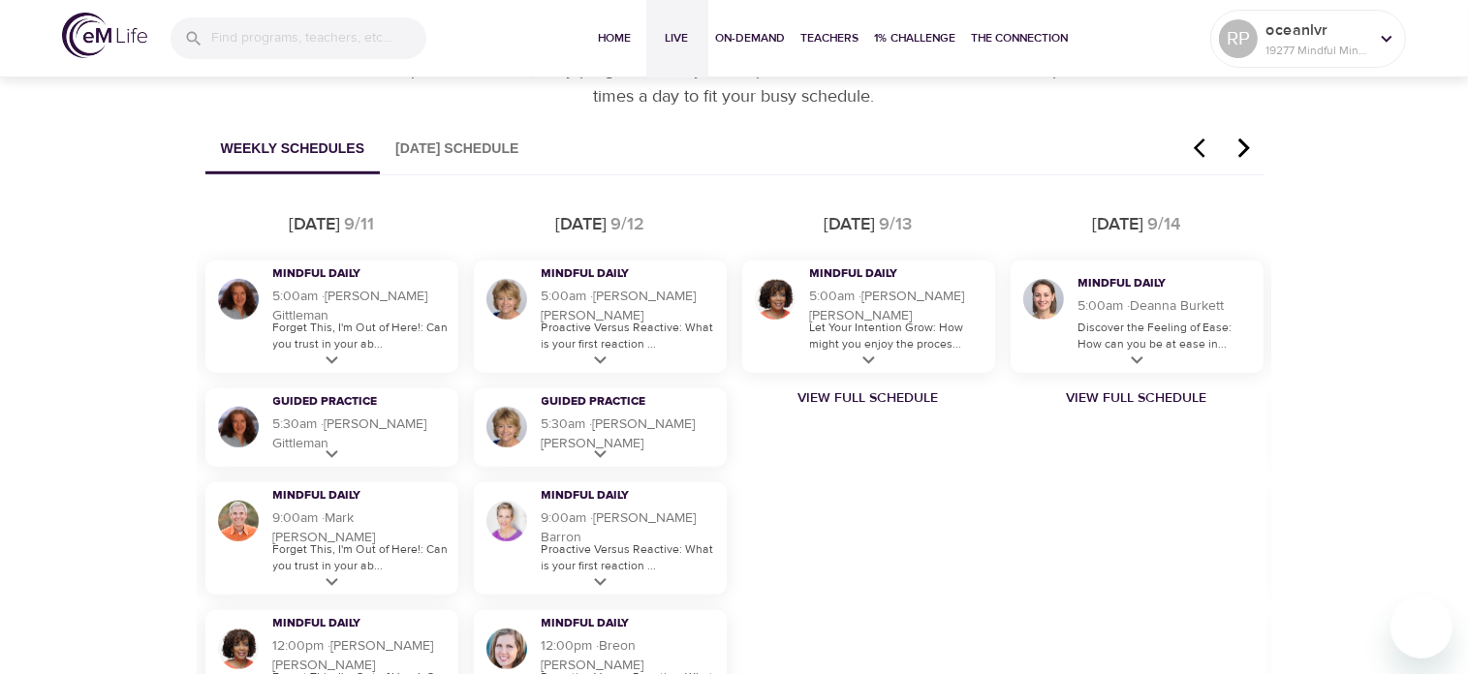
click at [1193, 144] on icon "button" at bounding box center [1205, 148] width 29 height 23
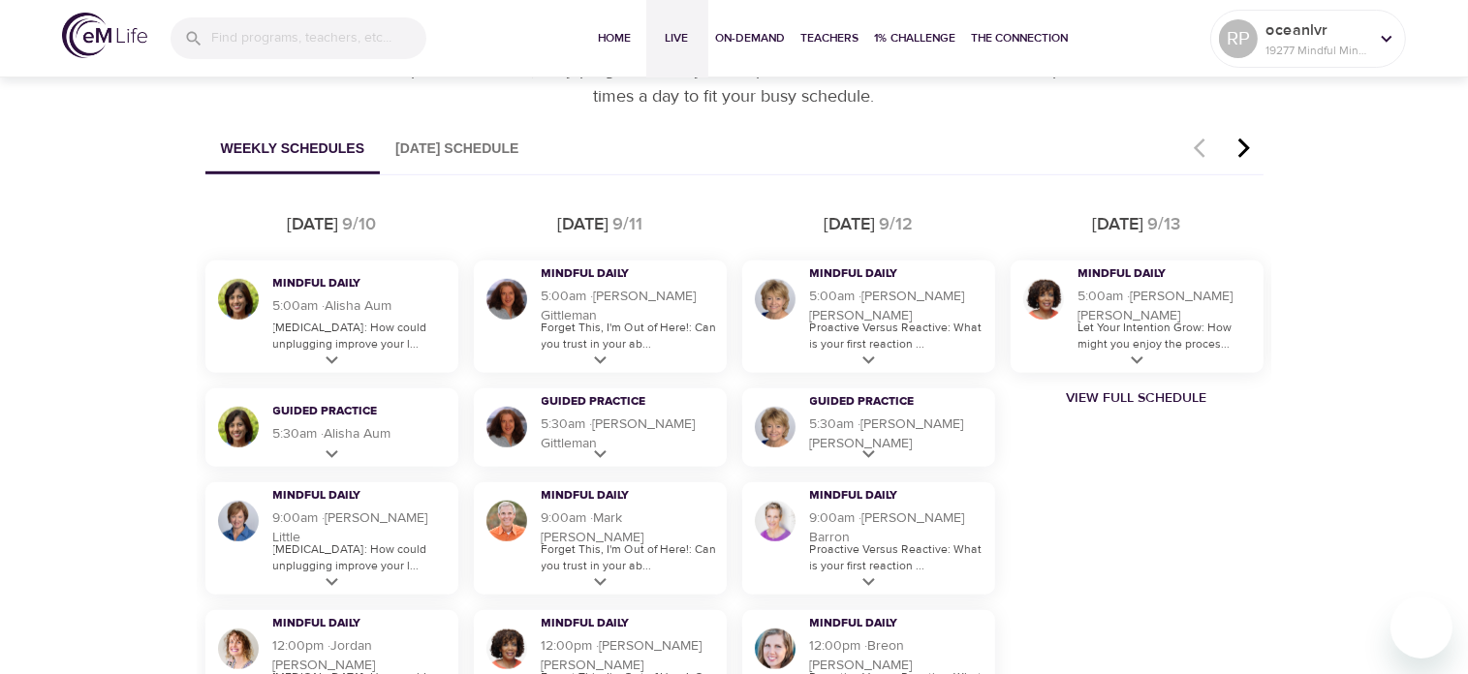
click at [1245, 142] on icon "button" at bounding box center [1243, 148] width 29 height 23
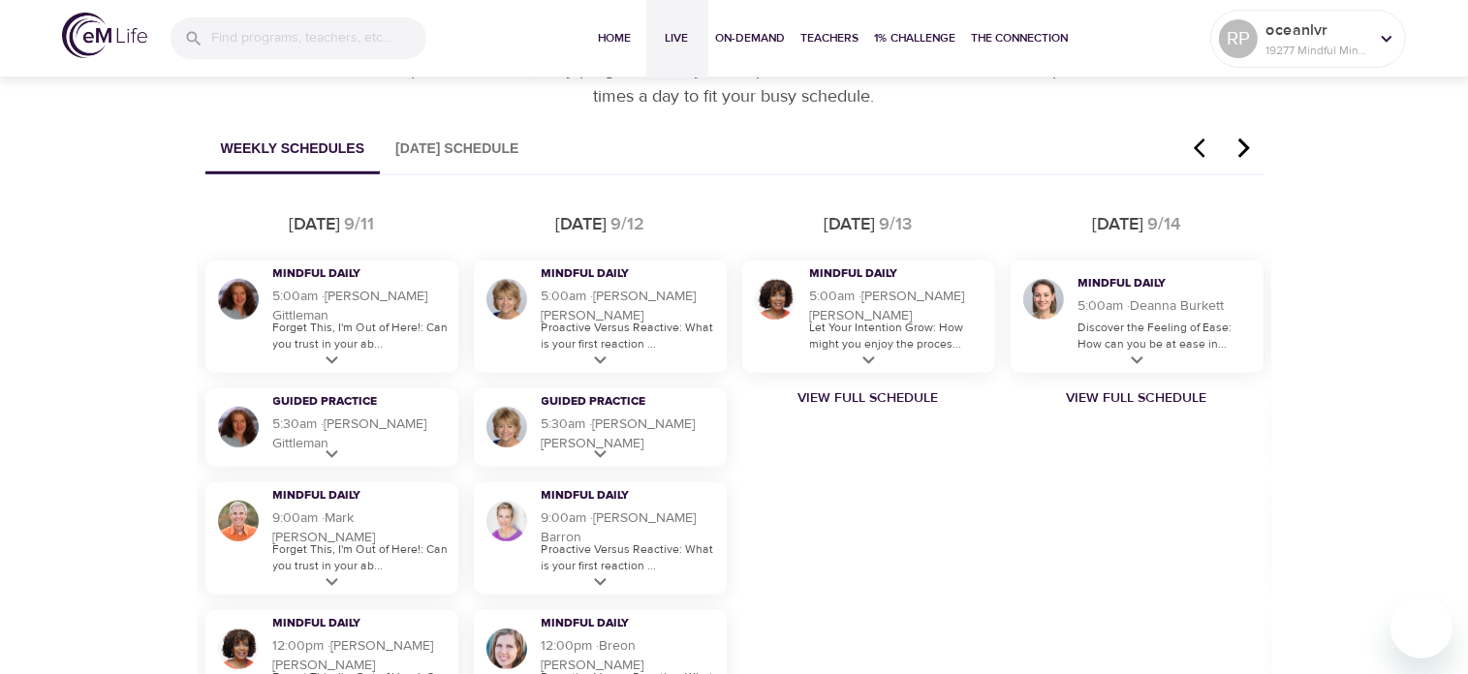
click at [1245, 142] on icon "button" at bounding box center [1243, 148] width 29 height 23
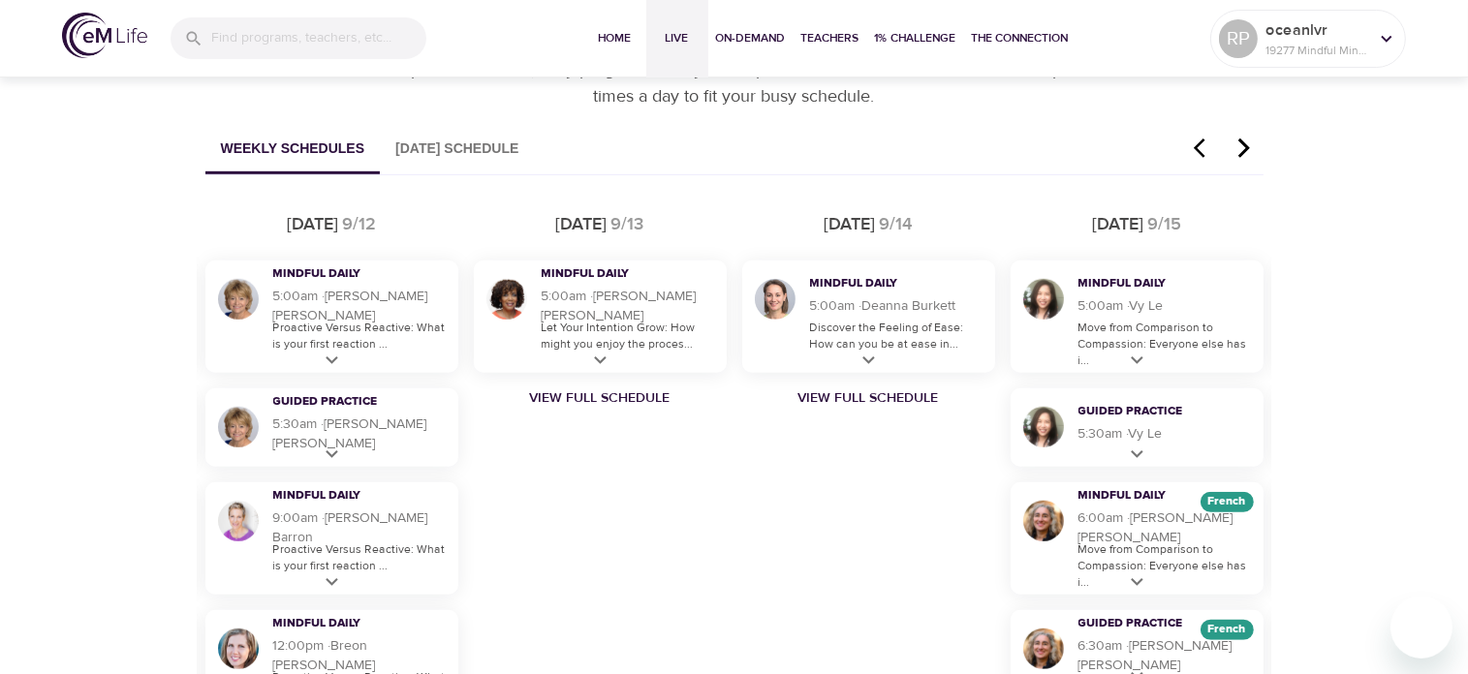
click at [1245, 142] on icon "button" at bounding box center [1243, 148] width 29 height 23
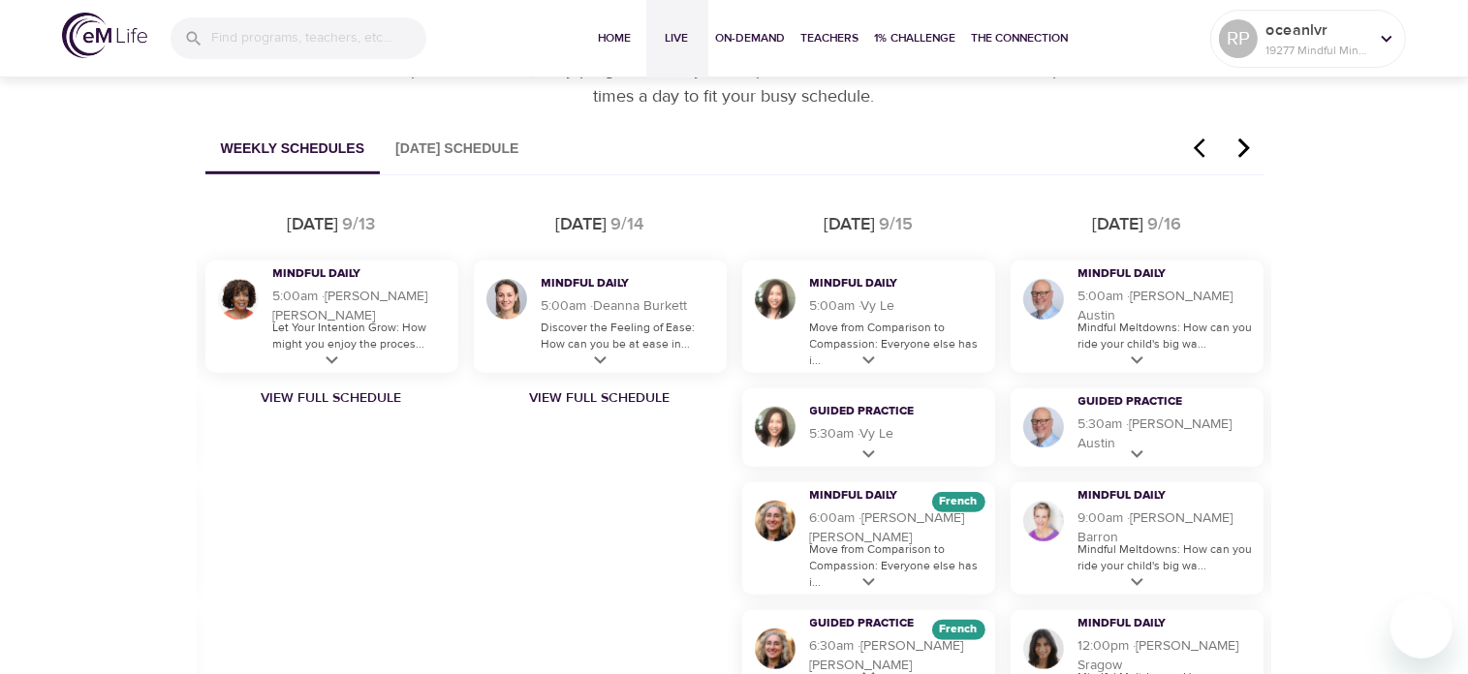
click at [1245, 142] on icon "button" at bounding box center [1243, 148] width 29 height 23
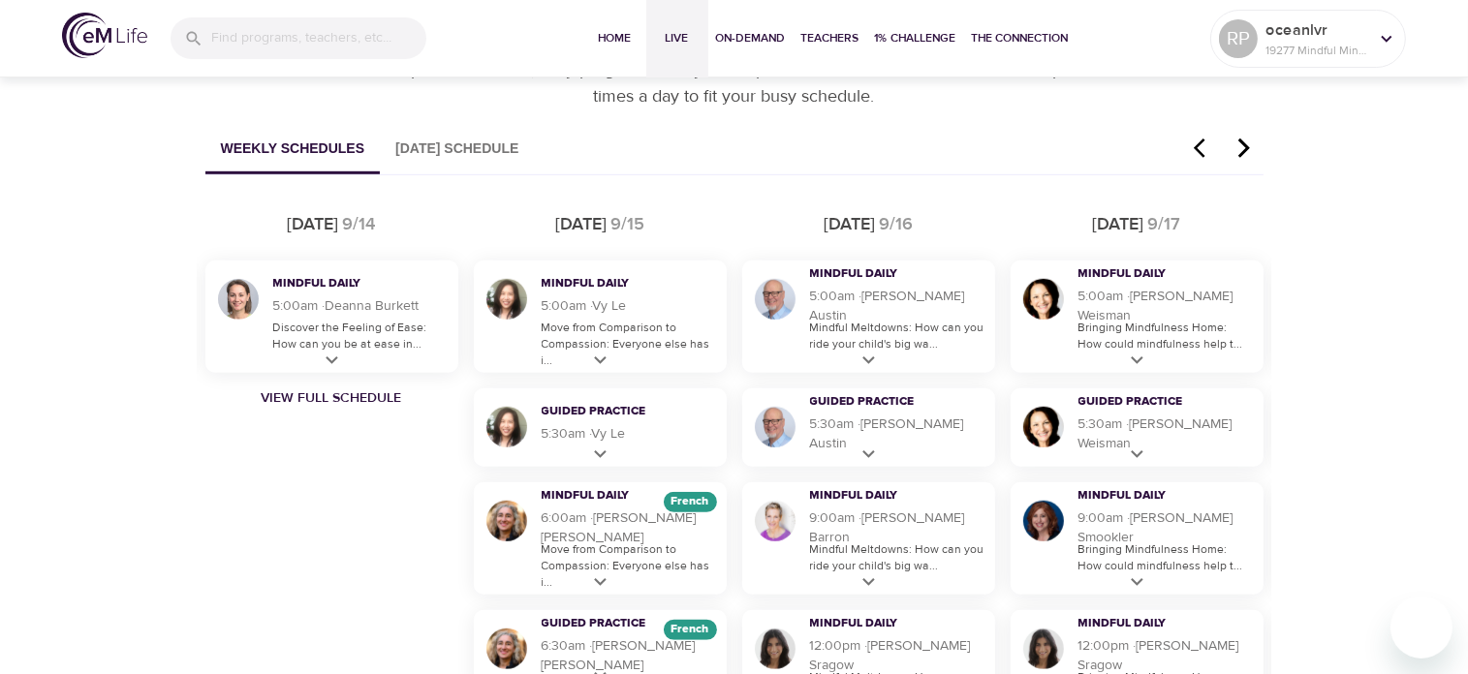
click at [1245, 142] on icon "button" at bounding box center [1243, 148] width 29 height 23
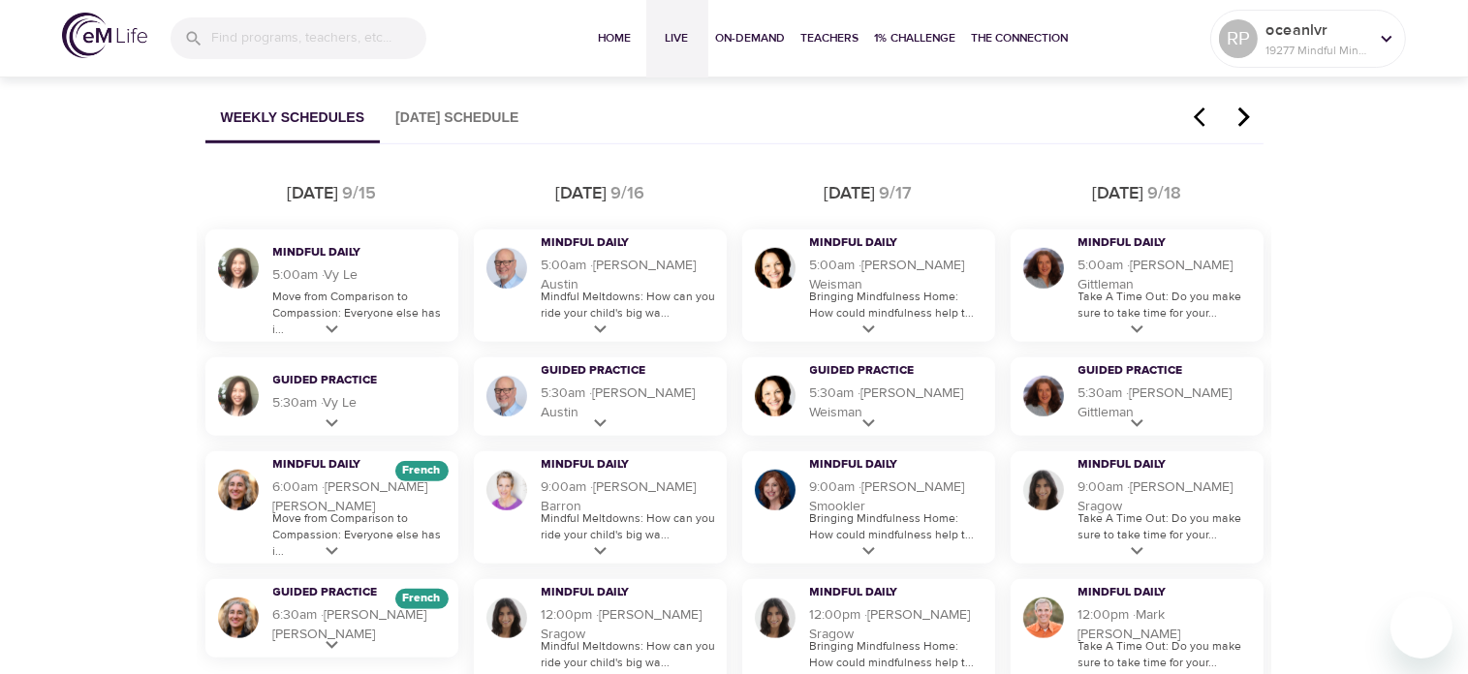
scroll to position [1159, 0]
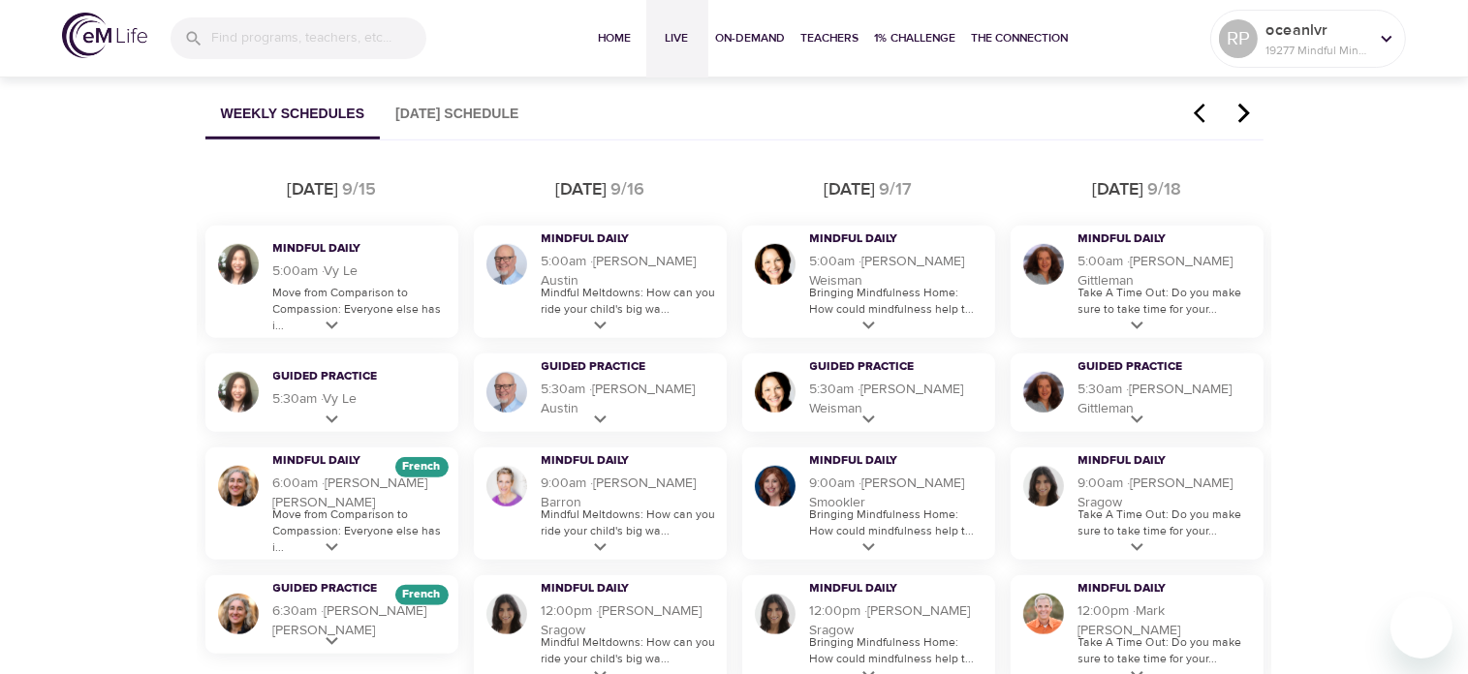
click at [1241, 115] on icon "button" at bounding box center [1243, 113] width 29 height 23
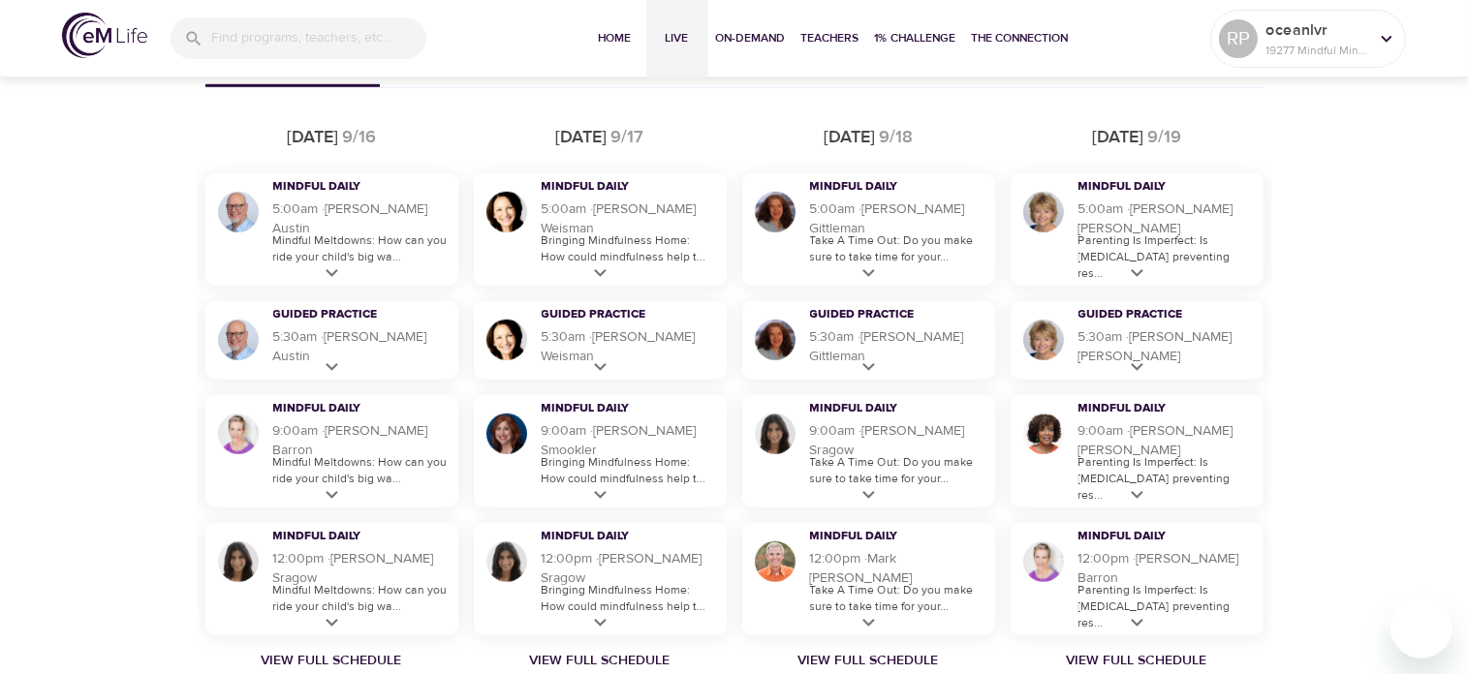
scroll to position [1115, 0]
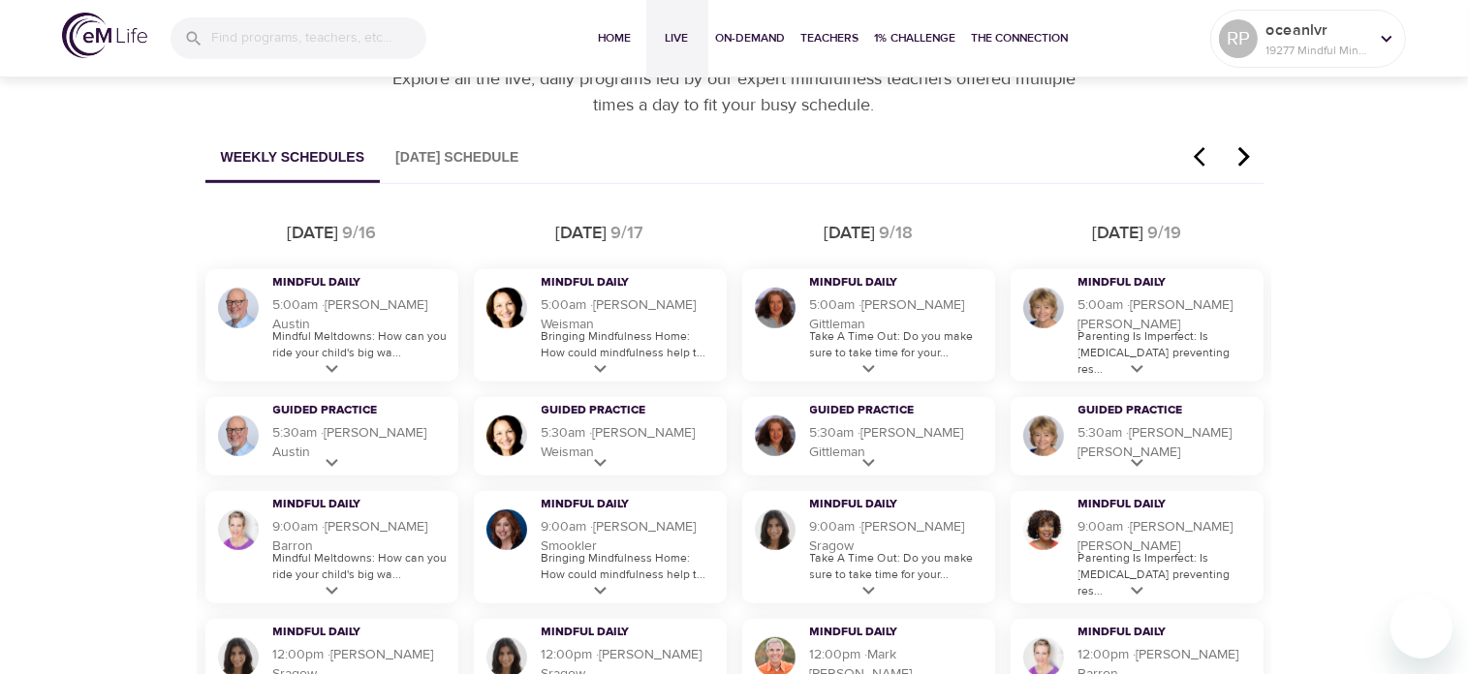
click at [1197, 163] on icon "button" at bounding box center [1205, 156] width 29 height 23
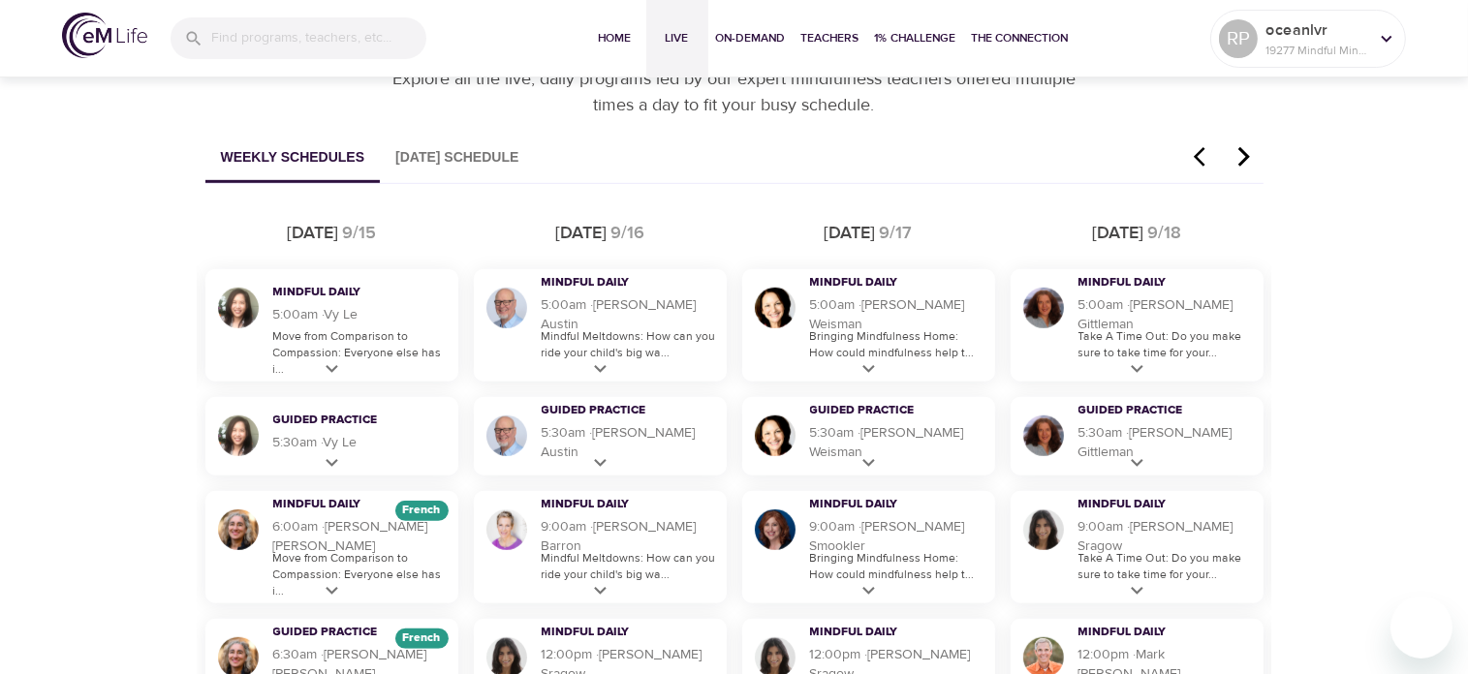
click at [1197, 163] on icon "button" at bounding box center [1205, 156] width 29 height 23
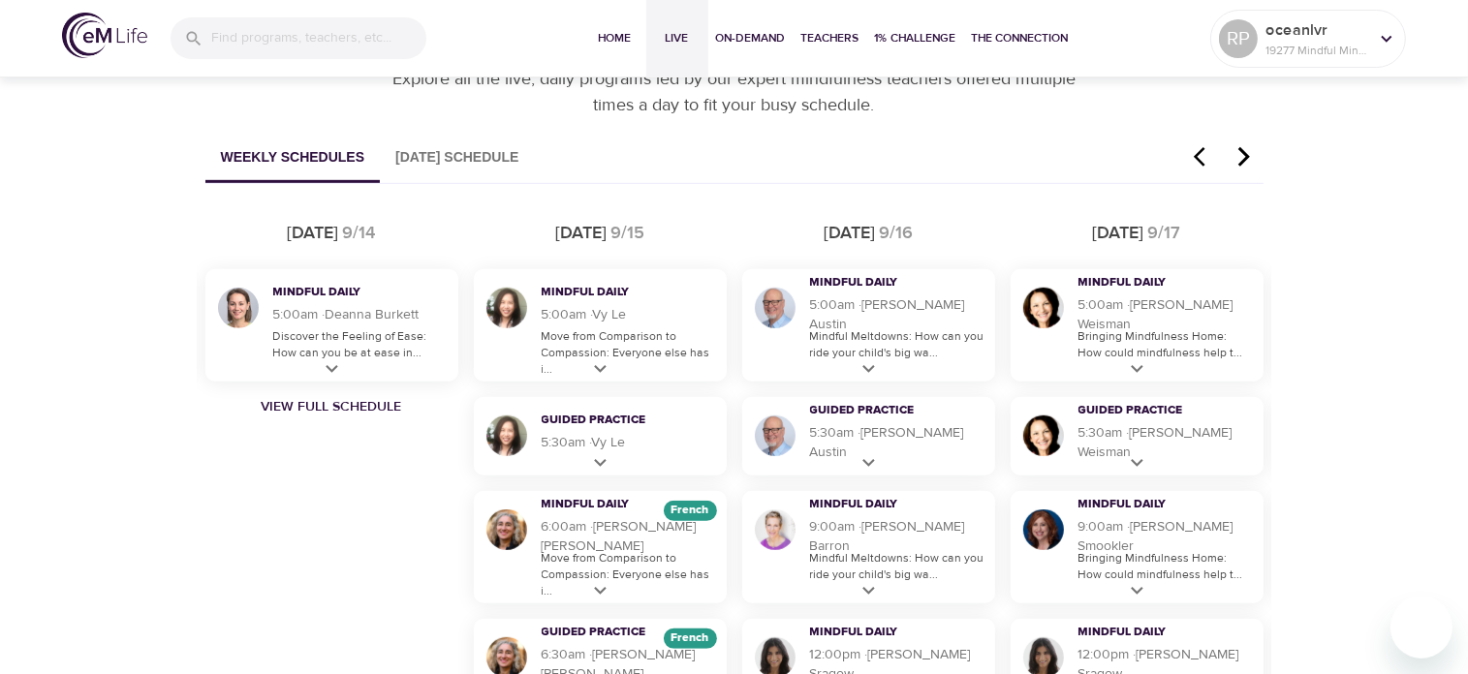
click at [1197, 163] on icon "button" at bounding box center [1205, 156] width 29 height 23
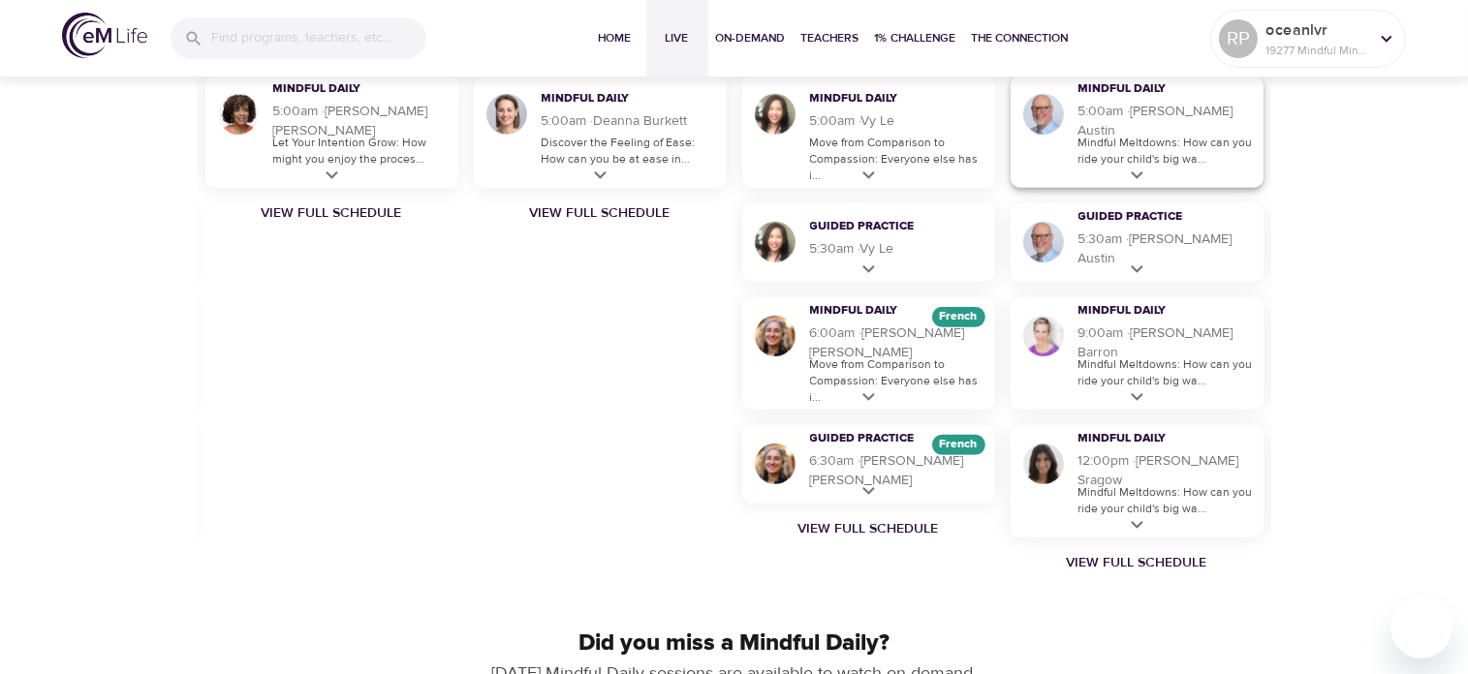
scroll to position [1312, 0]
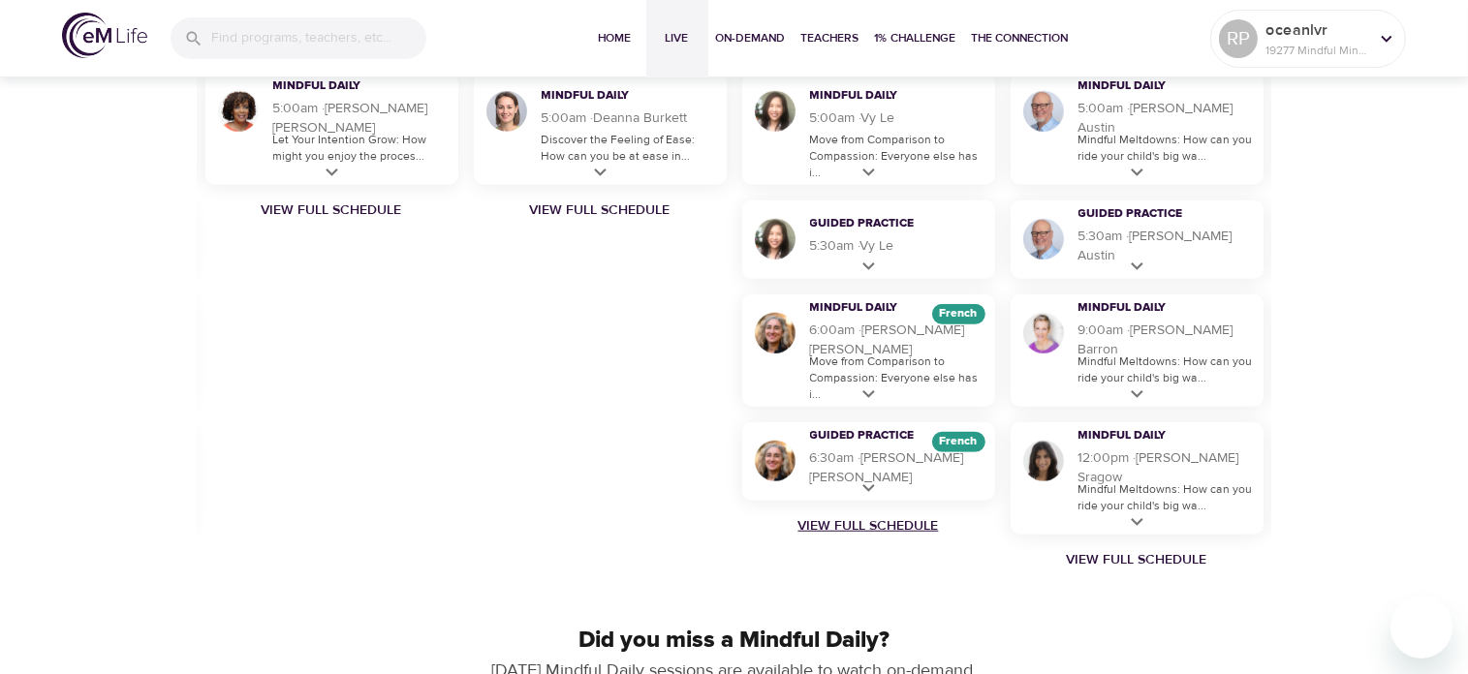
click at [914, 519] on link "View Full Schedule" at bounding box center [868, 525] width 268 height 19
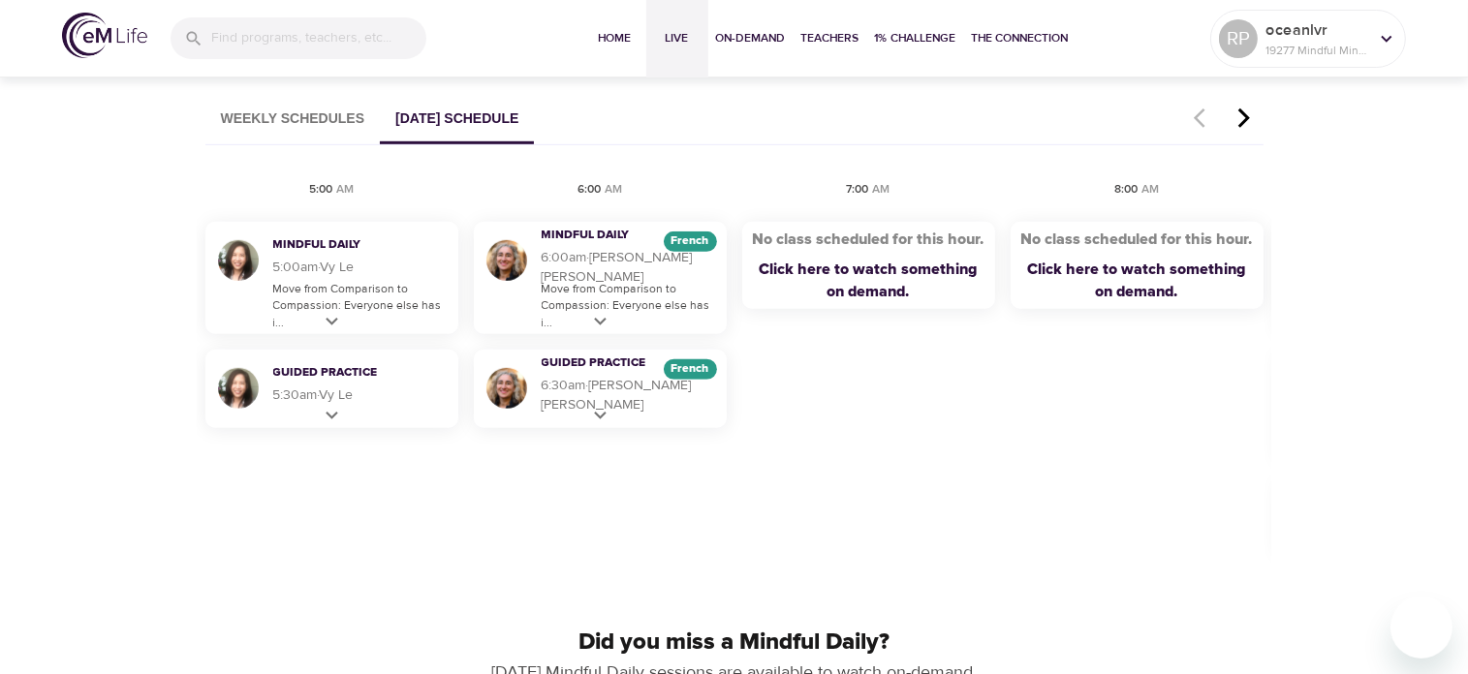
scroll to position [1153, 0]
click at [1246, 115] on icon "button" at bounding box center [1243, 119] width 29 height 23
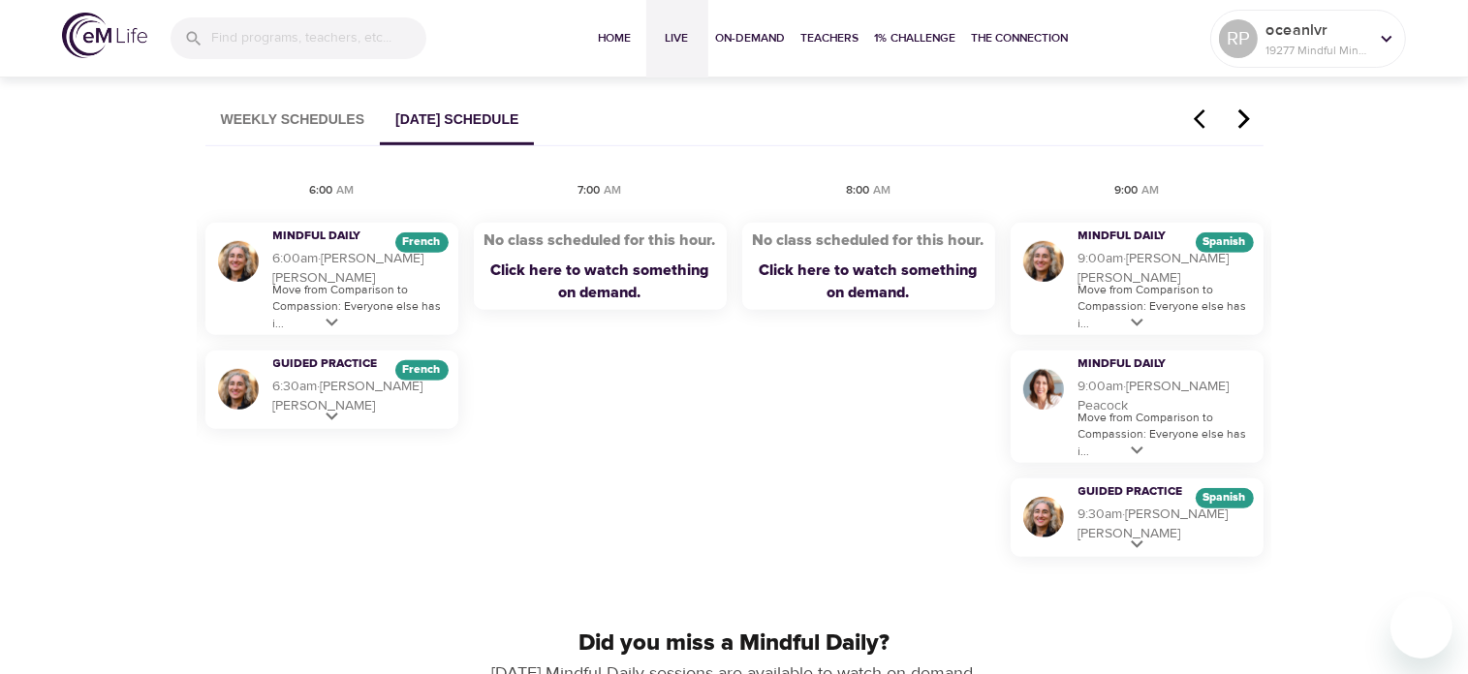
click at [1246, 115] on icon "button" at bounding box center [1243, 119] width 29 height 23
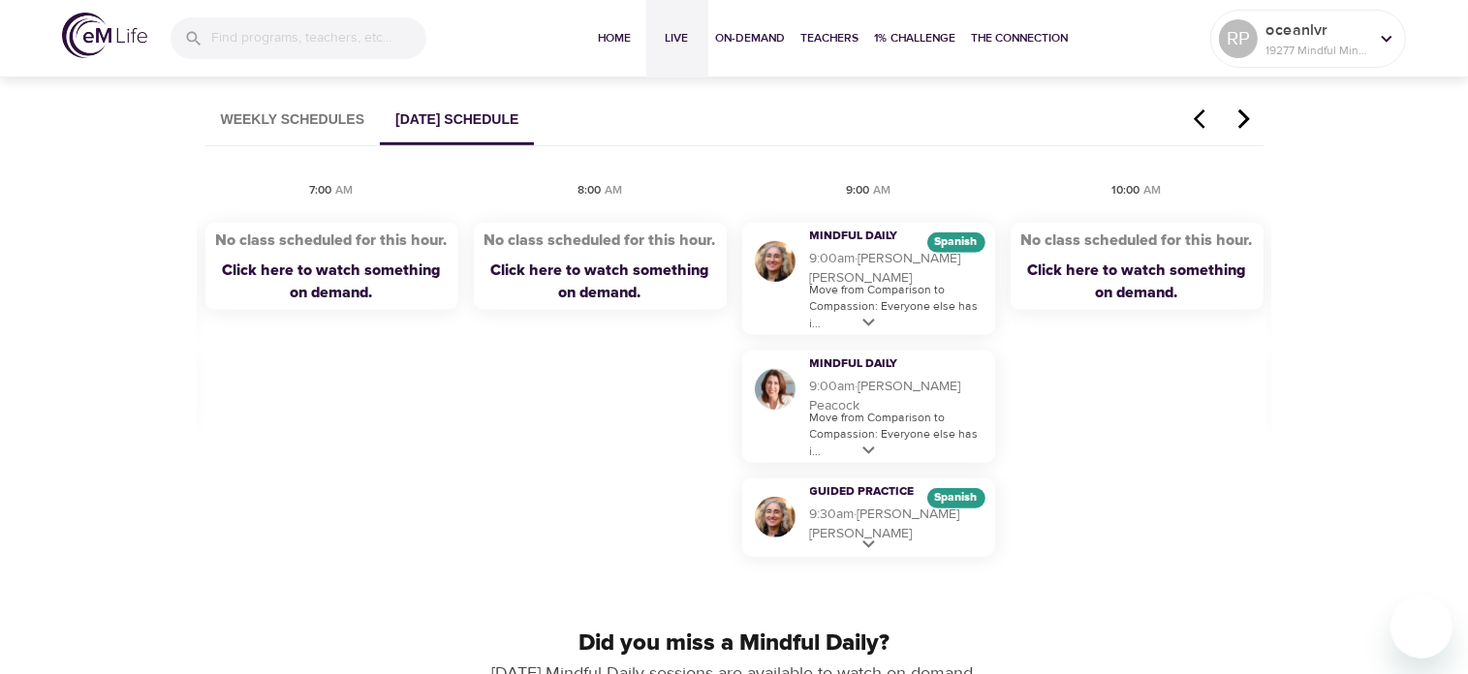
click at [1246, 115] on icon "button" at bounding box center [1243, 119] width 29 height 23
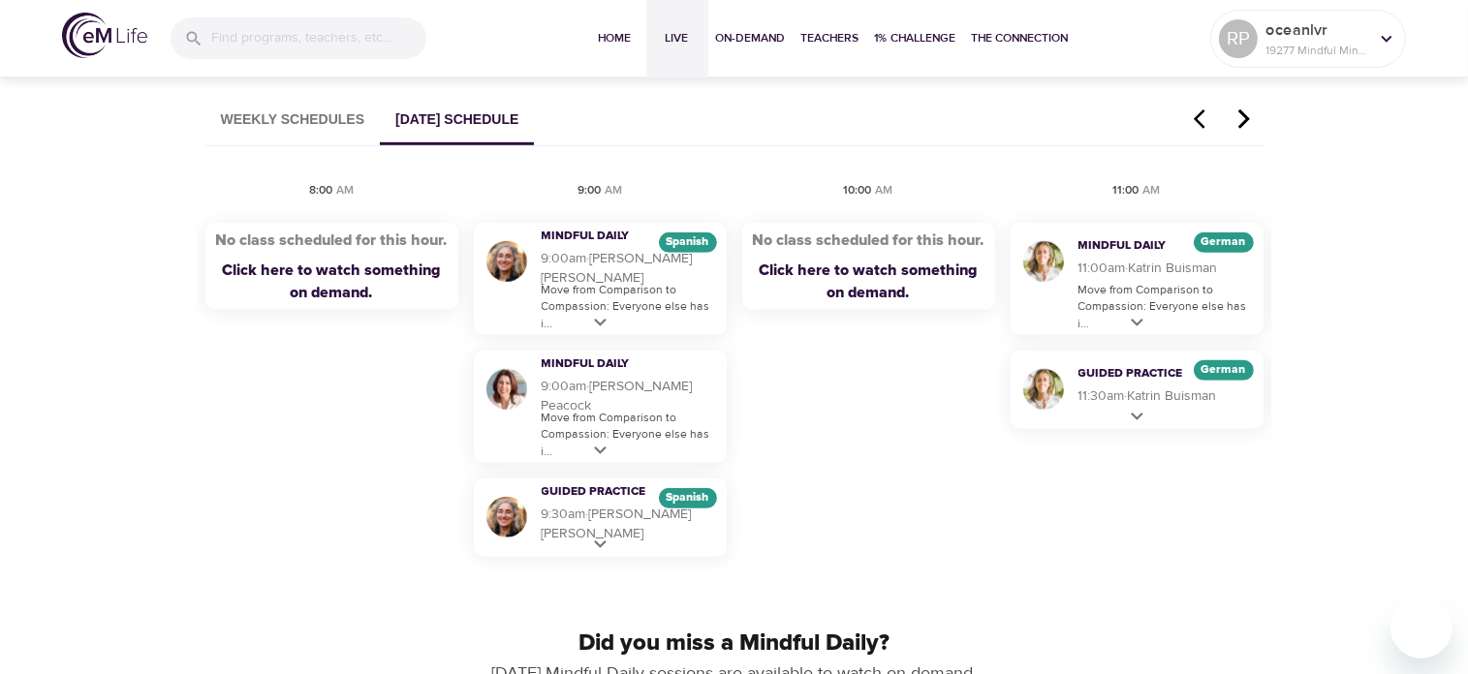
click at [1246, 115] on icon "button" at bounding box center [1243, 119] width 29 height 23
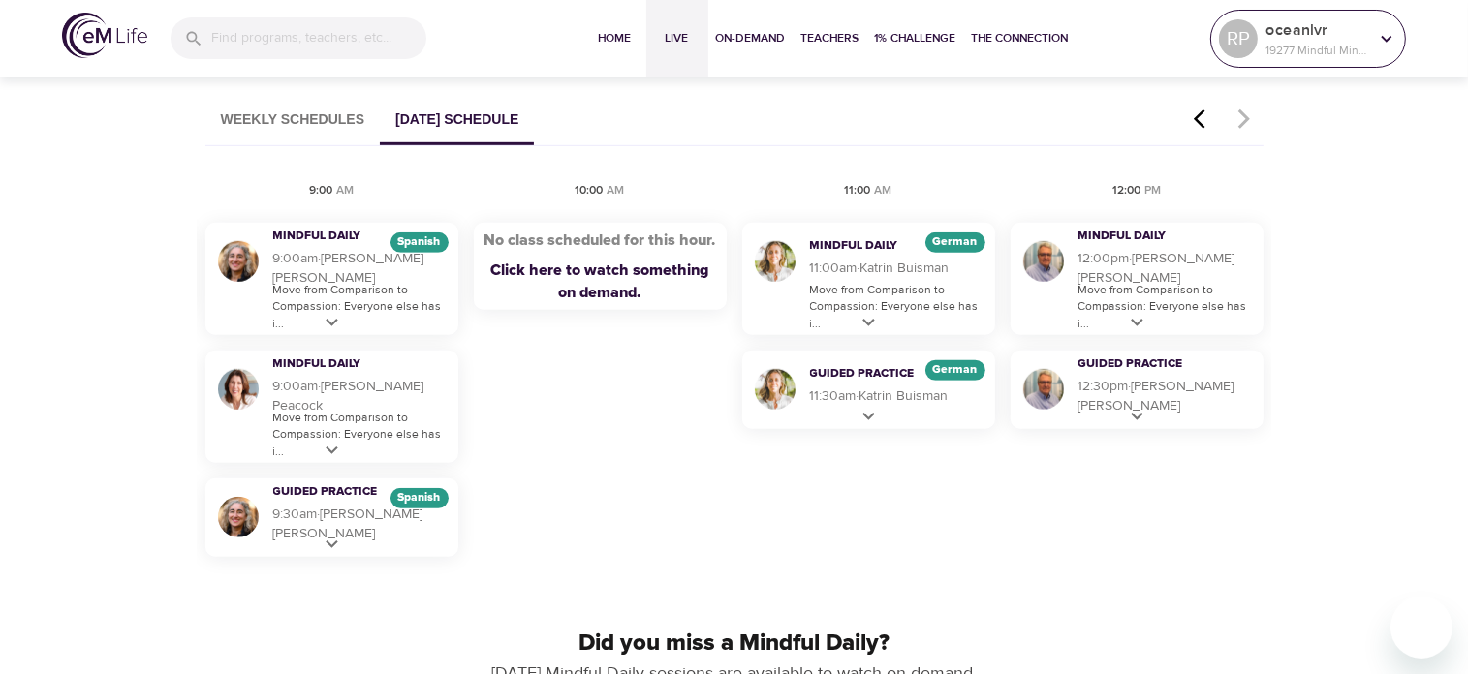
click at [1388, 35] on icon at bounding box center [1386, 38] width 21 height 21
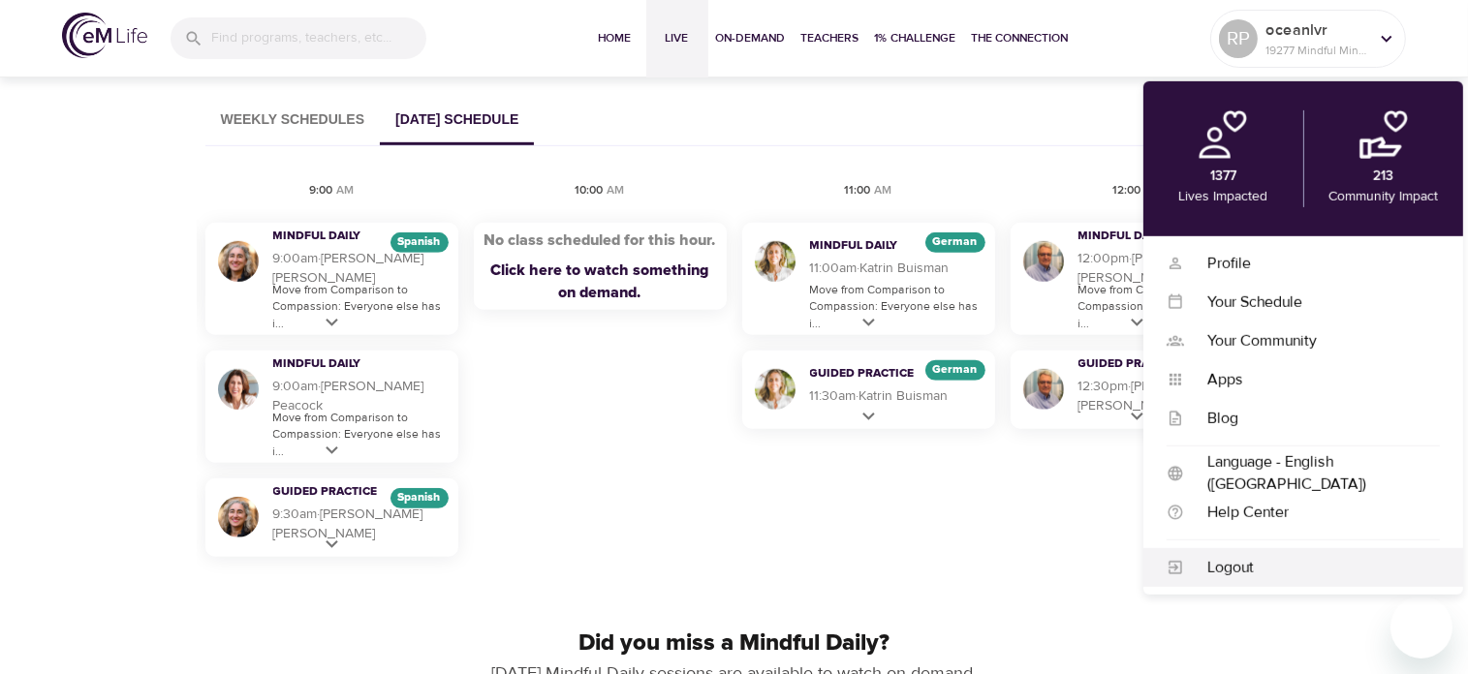
click at [1236, 558] on div "Logout" at bounding box center [1312, 568] width 256 height 22
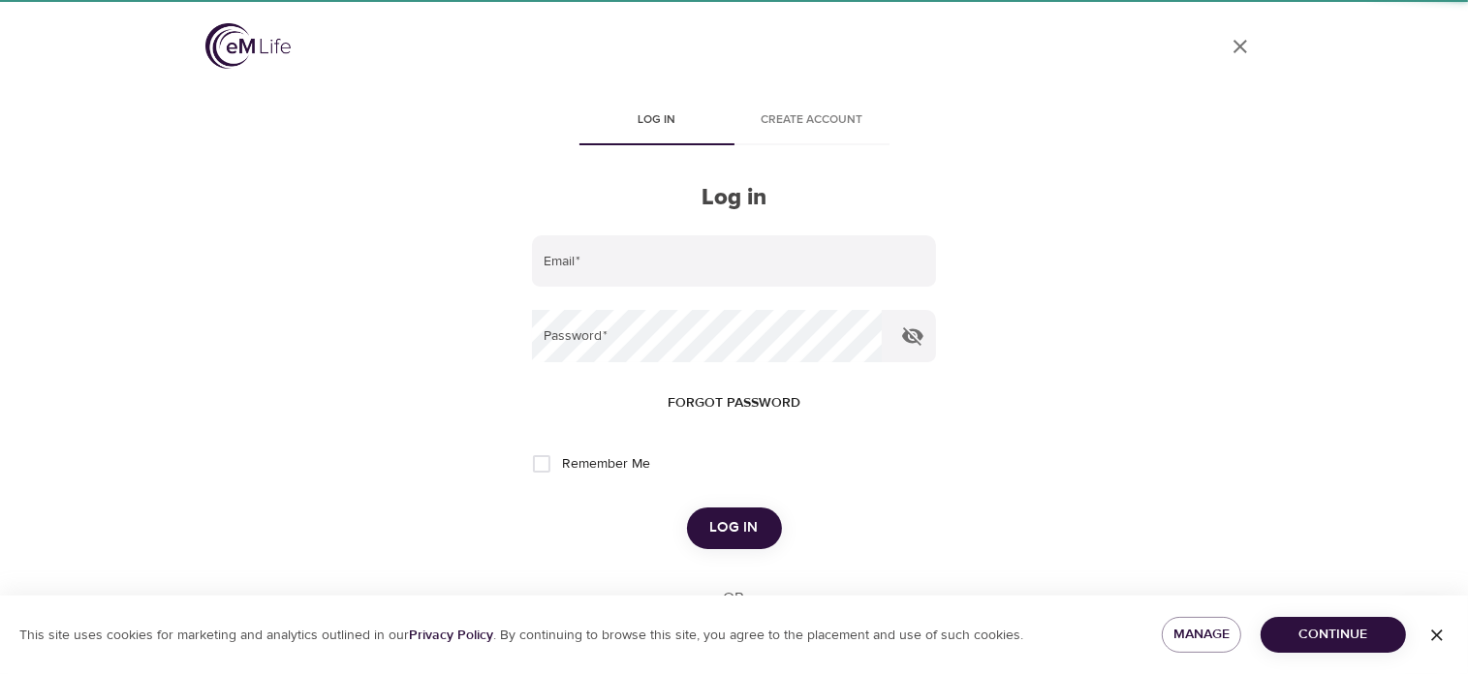
type input "[EMAIL_ADDRESS][DOMAIN_NAME]"
